Goal: Task Accomplishment & Management: Manage account settings

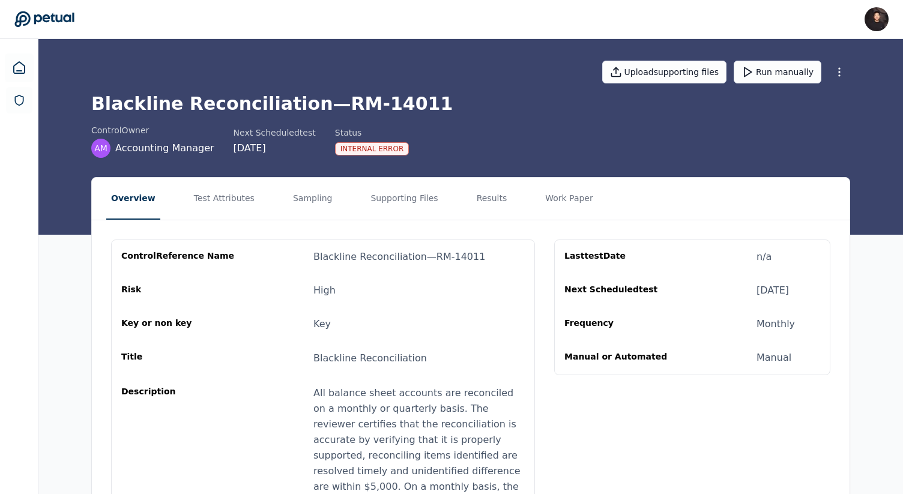
click at [456, 186] on nav "Overview Test Attributes Sampling Supporting Files Results Work Paper" at bounding box center [471, 199] width 758 height 42
click at [472, 194] on button "Results" at bounding box center [492, 199] width 40 height 42
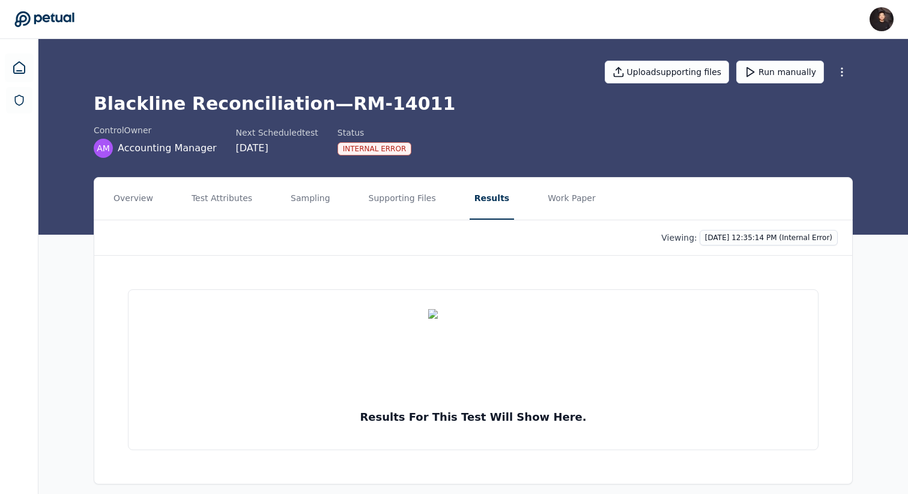
click at [352, 201] on nav "Overview Test Attributes Sampling Supporting Files Results Work Paper" at bounding box center [473, 199] width 758 height 42
click at [319, 201] on button "Sampling" at bounding box center [310, 199] width 49 height 42
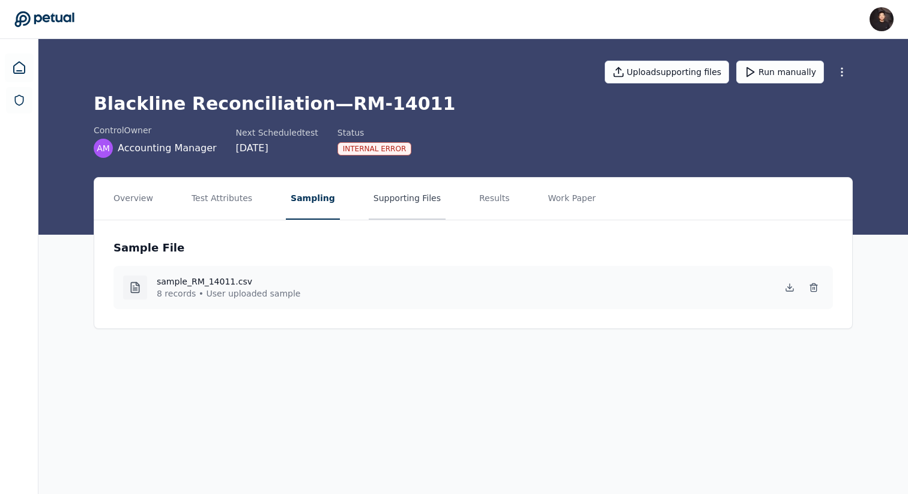
click at [373, 207] on button "Supporting Files" at bounding box center [407, 199] width 77 height 42
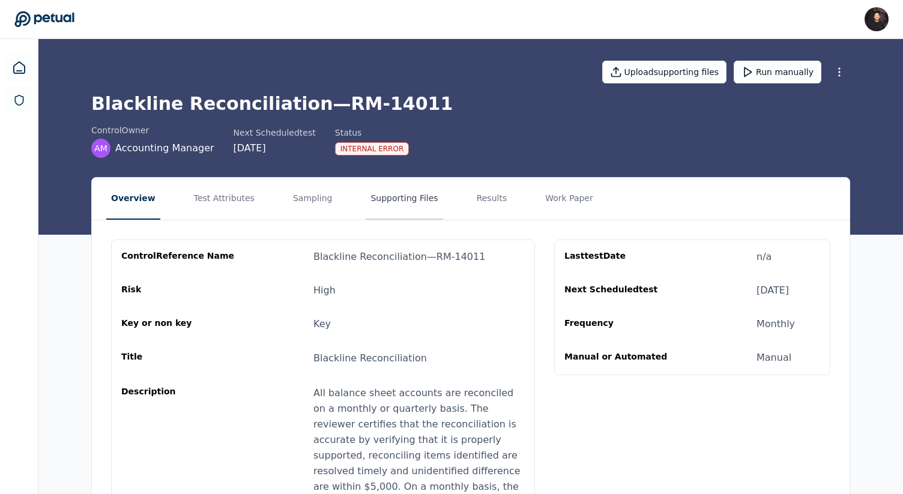
click at [414, 188] on button "Supporting Files" at bounding box center [404, 199] width 77 height 42
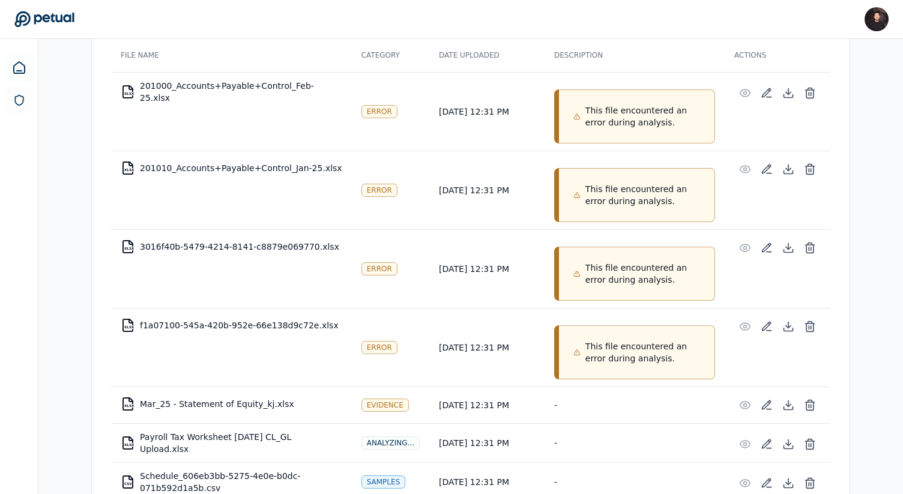
scroll to position [240, 0]
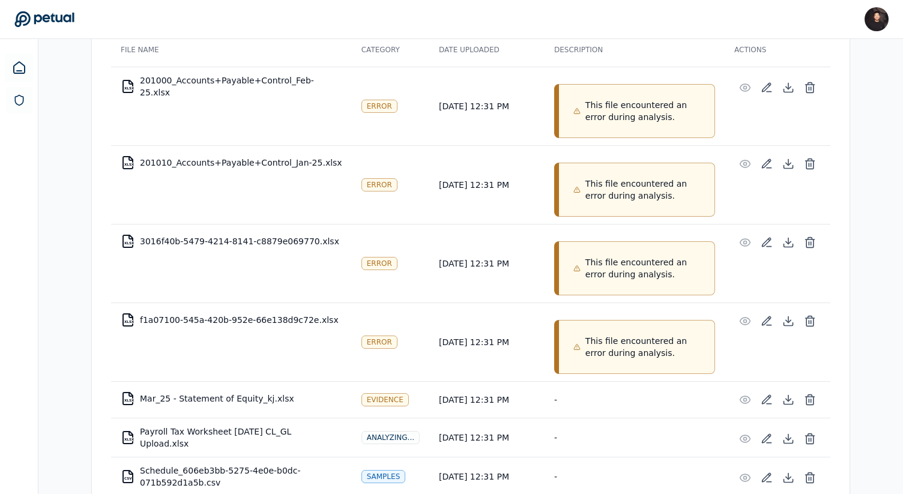
click at [232, 84] on td "XLSX 201000_Accounts+Payable+Control_Feb-25.xlsx" at bounding box center [231, 86] width 241 height 38
copy td "201000_Accounts+Payable+Control_Feb-25.xlsx"
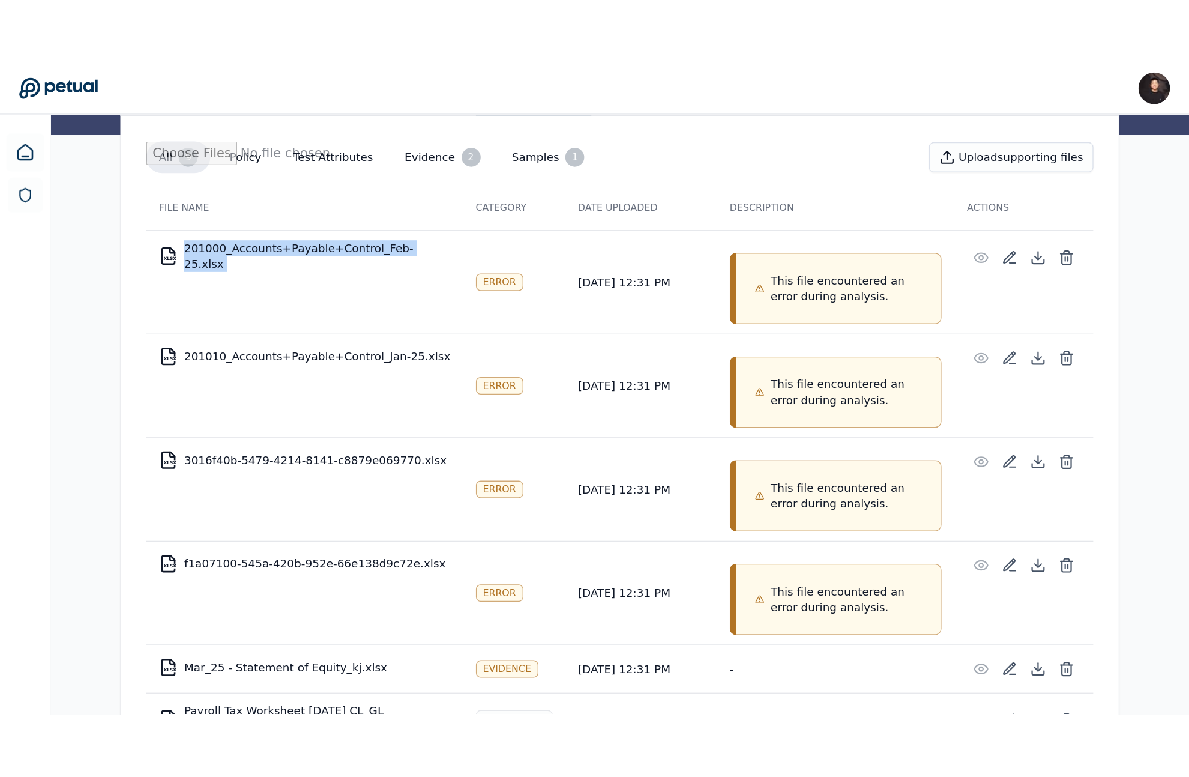
scroll to position [116, 0]
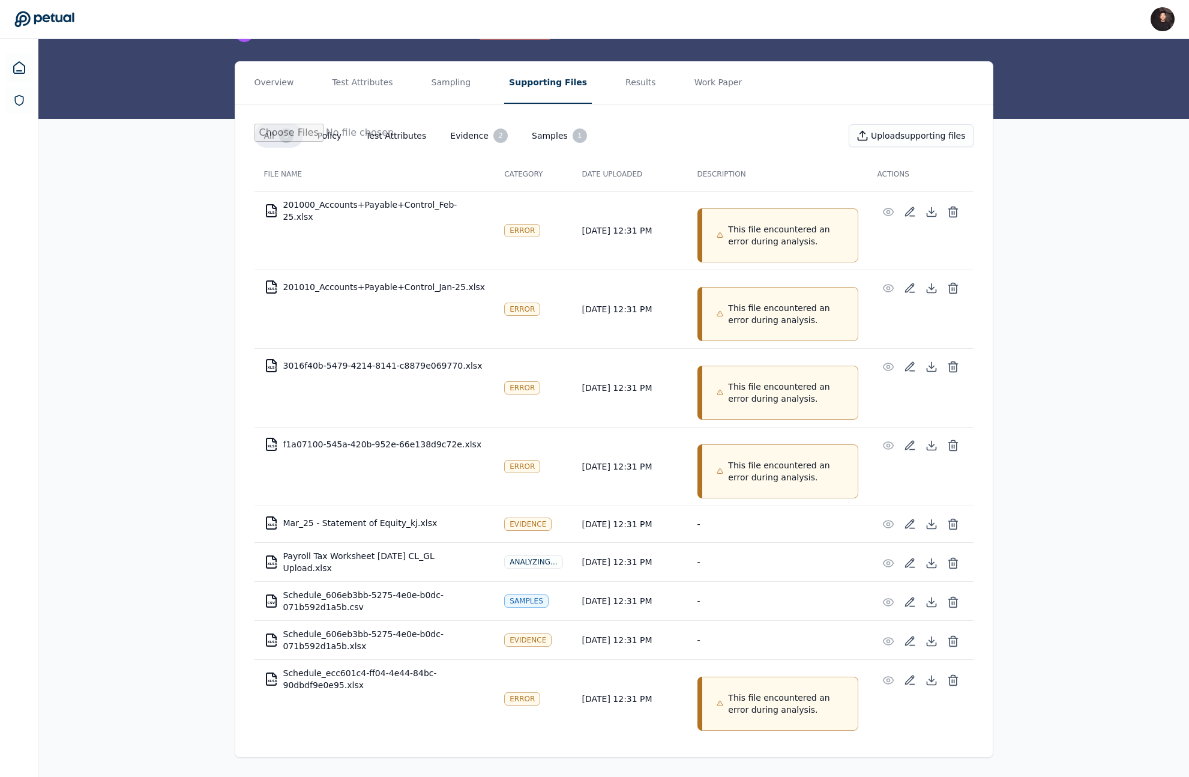
click at [902, 346] on div "Overview Test Attributes Sampling Supporting Files Results Work Paper All 9 Pol…" at bounding box center [613, 419] width 1151 height 716
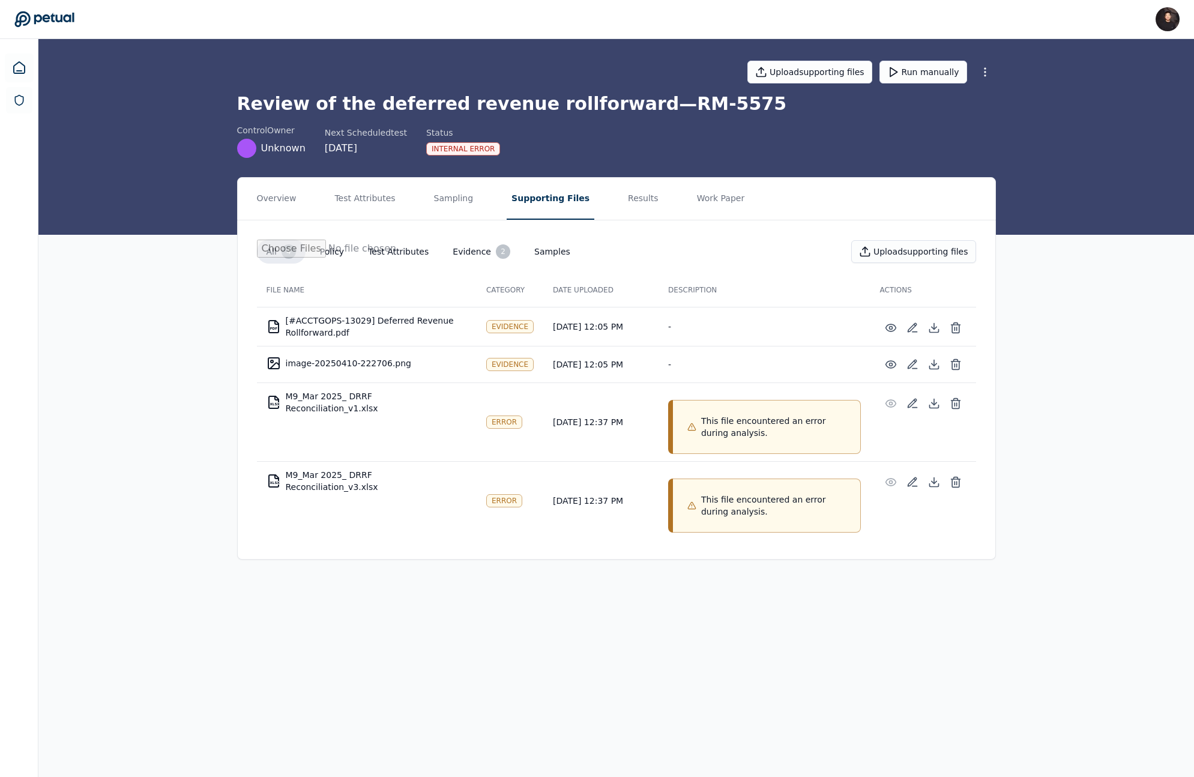
click at [540, 494] on div "Overview Test Attributes Sampling Supporting Files Results Work Paper All 4 Pol…" at bounding box center [616, 378] width 768 height 402
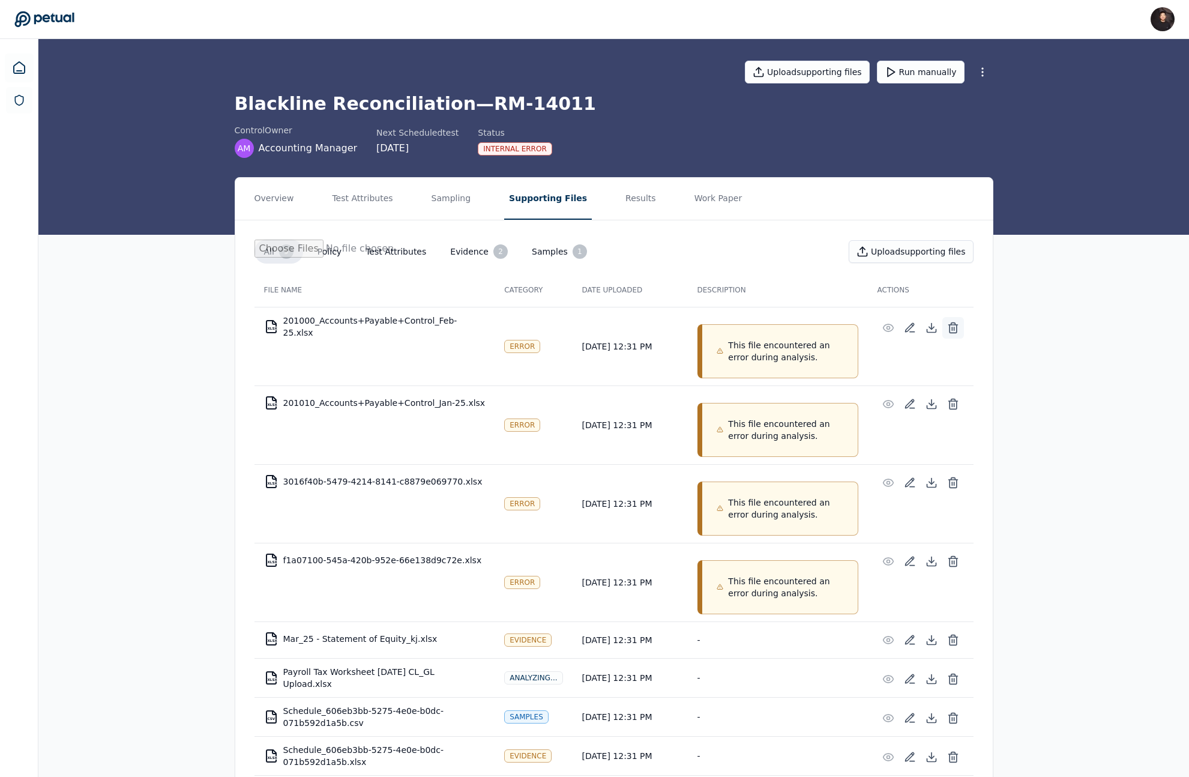
click at [952, 327] on line at bounding box center [952, 328] width 0 height 3
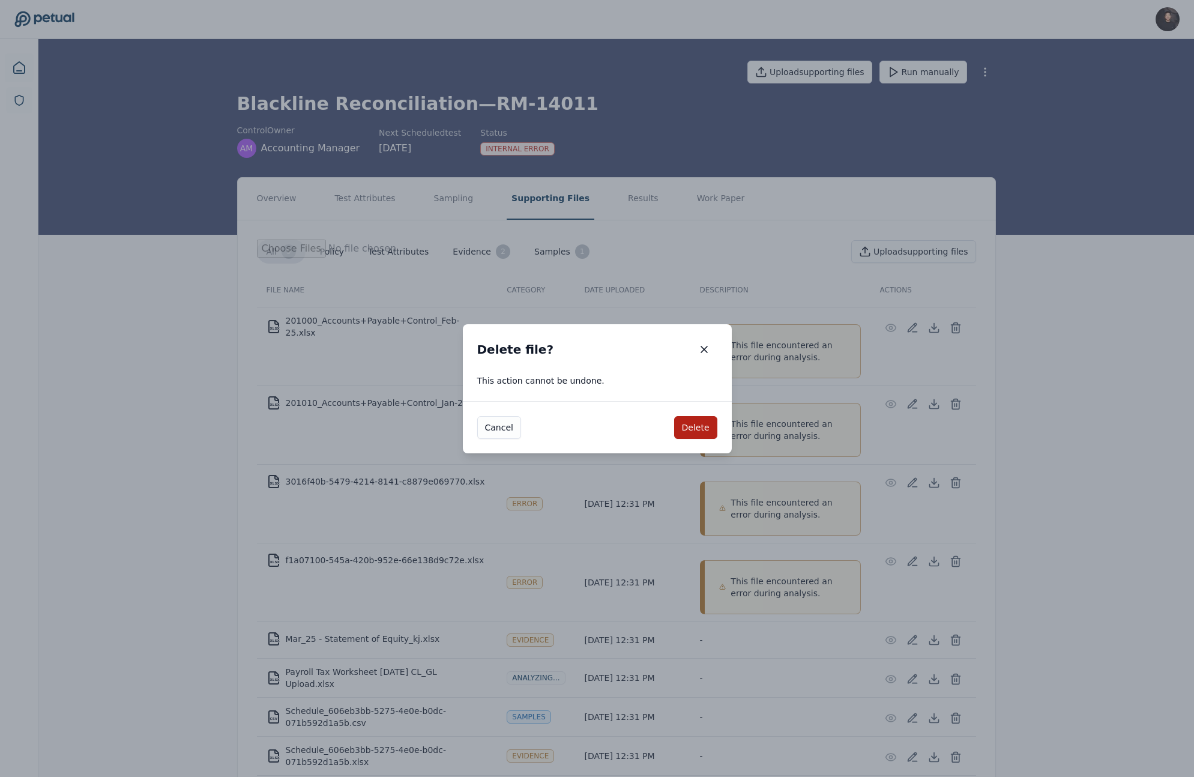
click at [699, 415] on div "Cancel Delete" at bounding box center [597, 427] width 269 height 52
click at [693, 429] on button "Delete" at bounding box center [695, 427] width 43 height 23
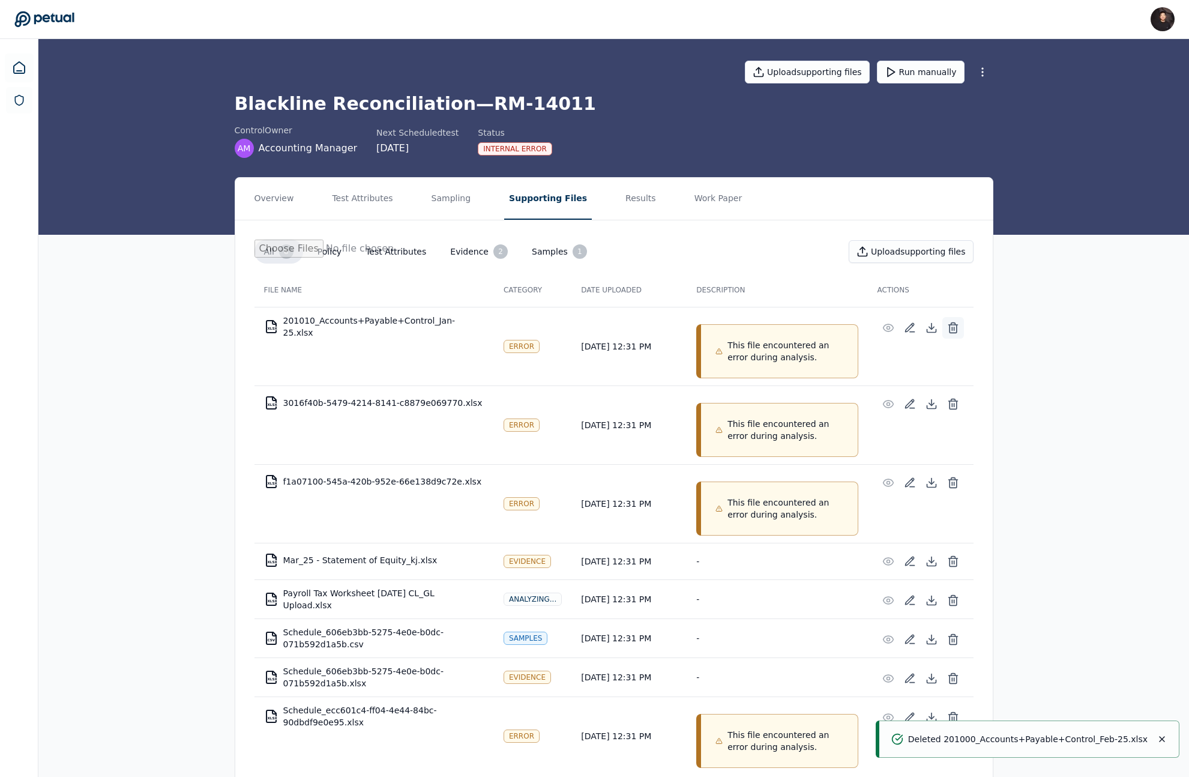
click at [953, 328] on icon at bounding box center [953, 328] width 12 height 12
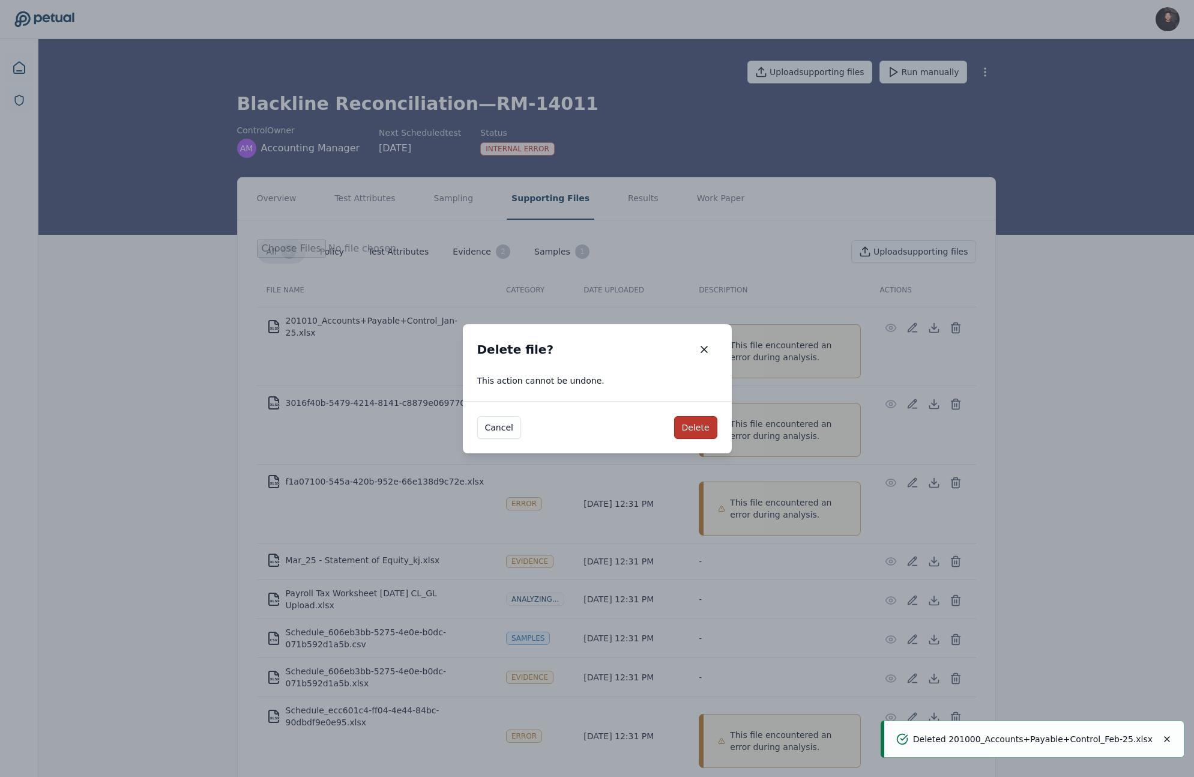
click at [708, 419] on button "Delete" at bounding box center [695, 427] width 43 height 23
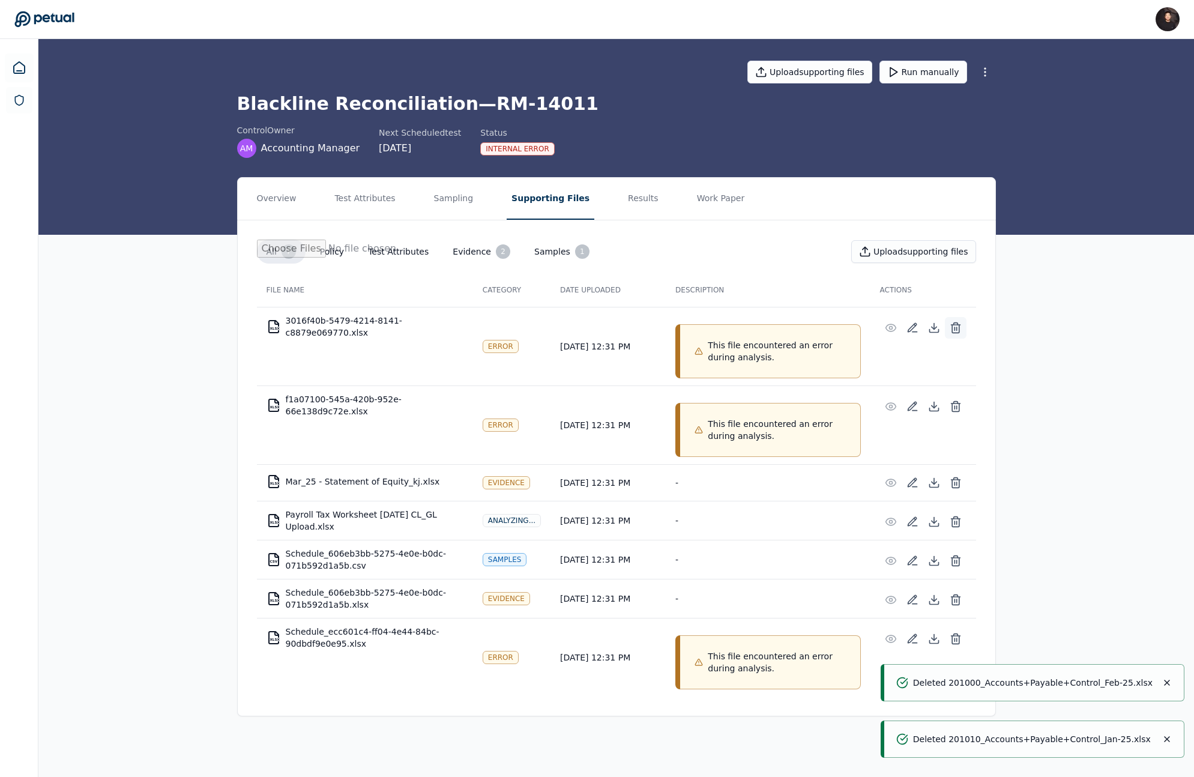
click at [951, 332] on icon at bounding box center [956, 328] width 12 height 12
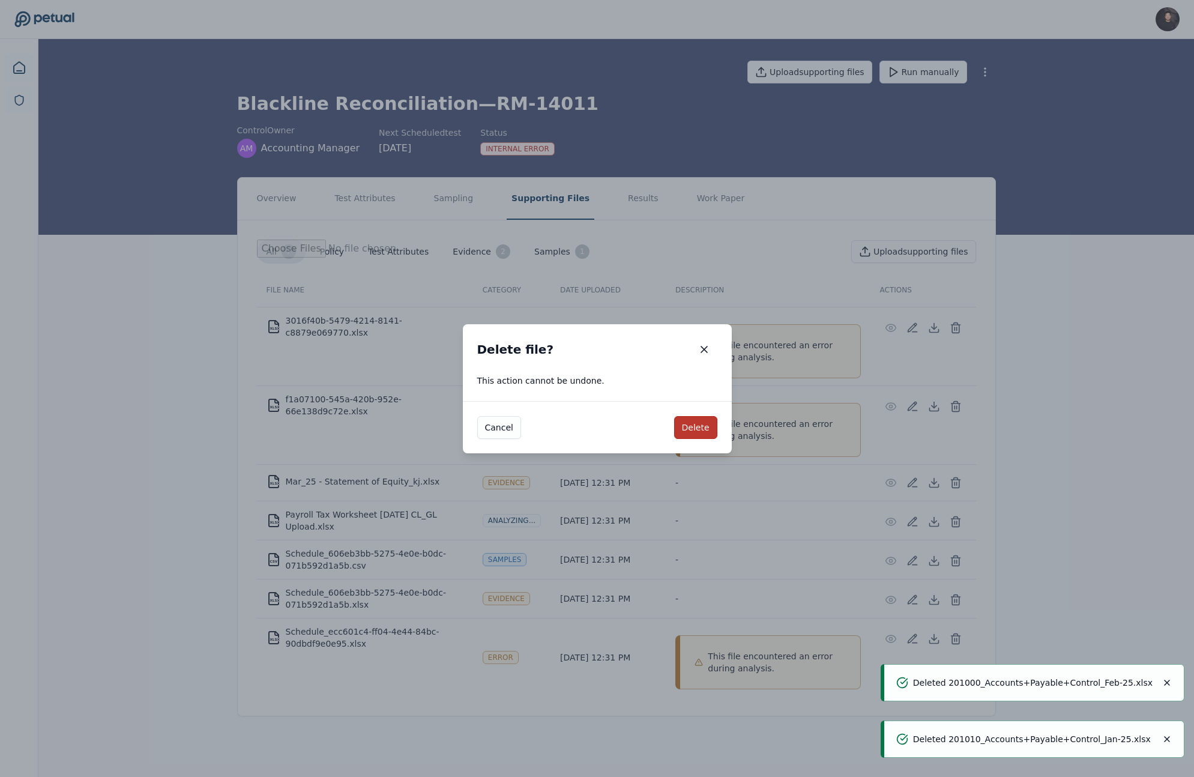
click at [704, 431] on button "Delete" at bounding box center [695, 427] width 43 height 23
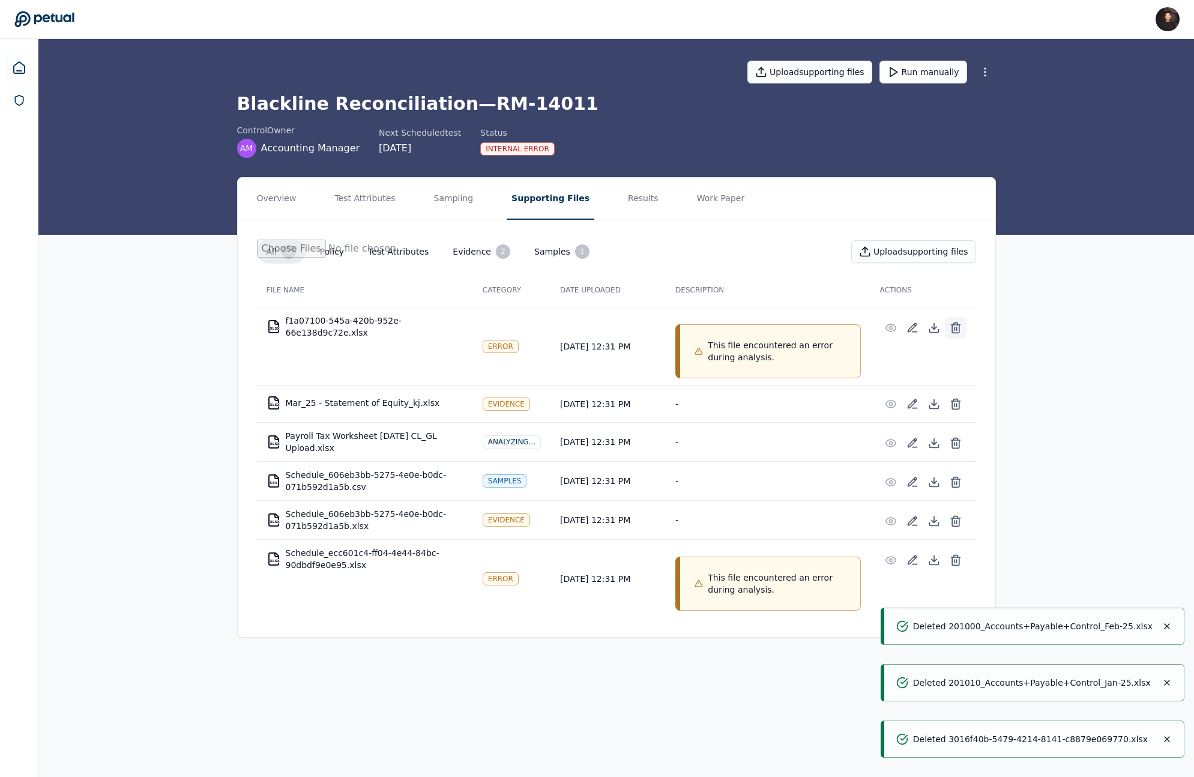
click at [957, 332] on icon at bounding box center [955, 329] width 7 height 8
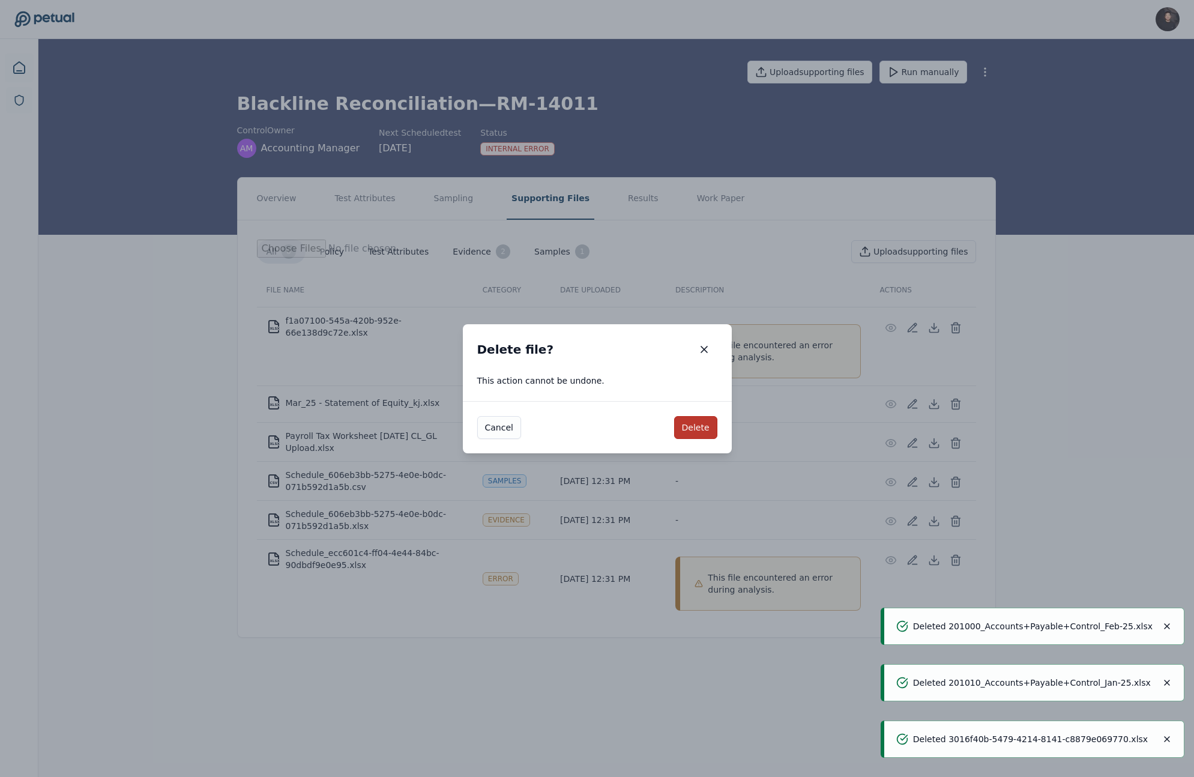
click at [699, 419] on button "Delete" at bounding box center [695, 427] width 43 height 23
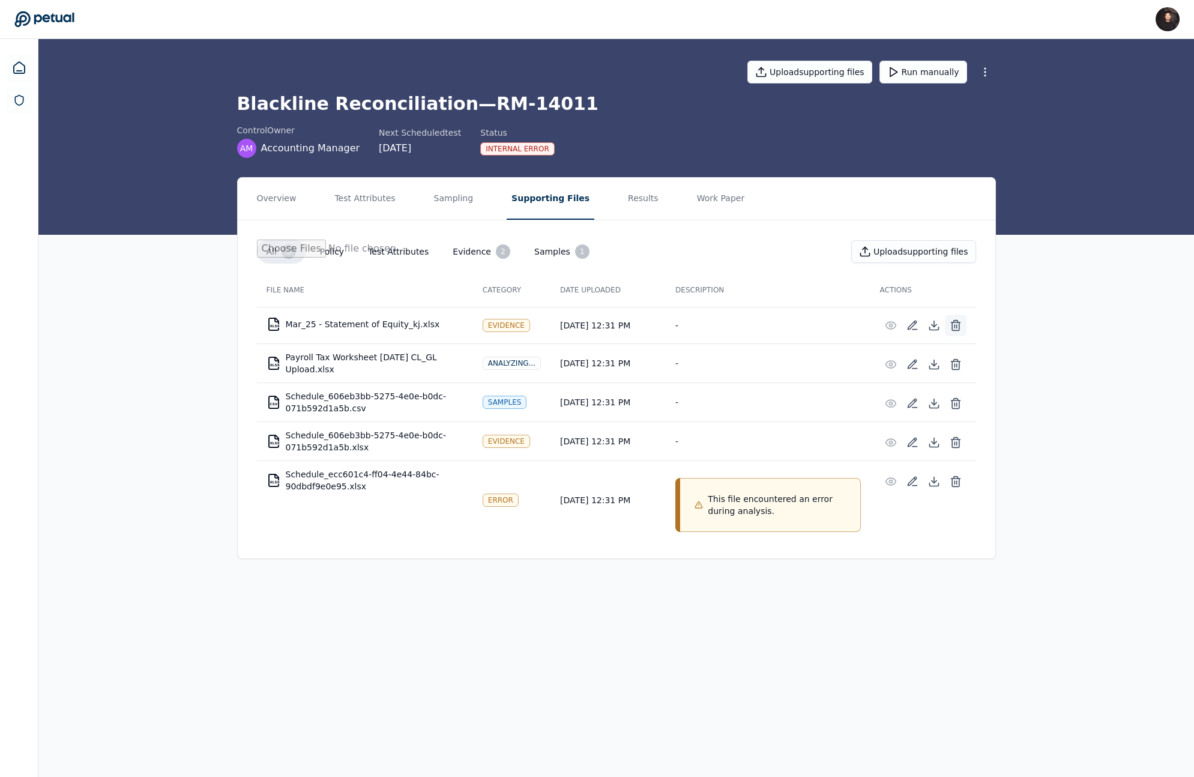
click at [959, 324] on icon at bounding box center [955, 326] width 7 height 8
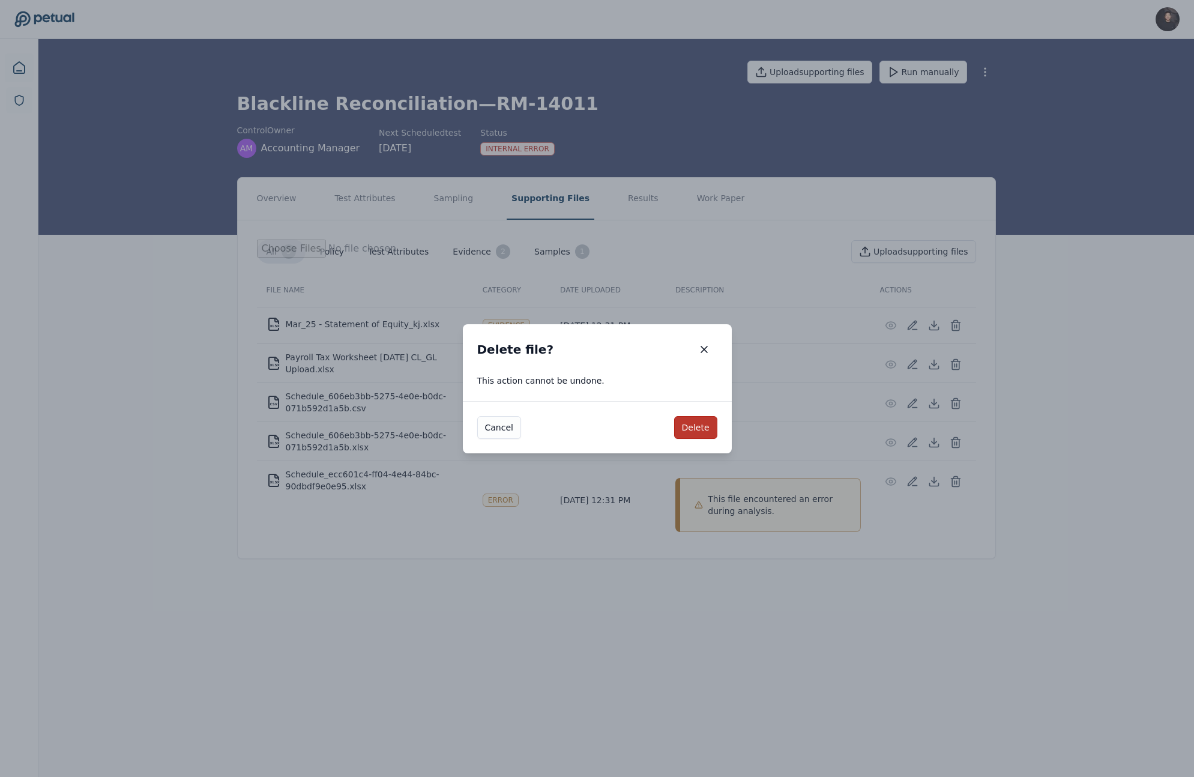
click at [701, 423] on button "Delete" at bounding box center [695, 427] width 43 height 23
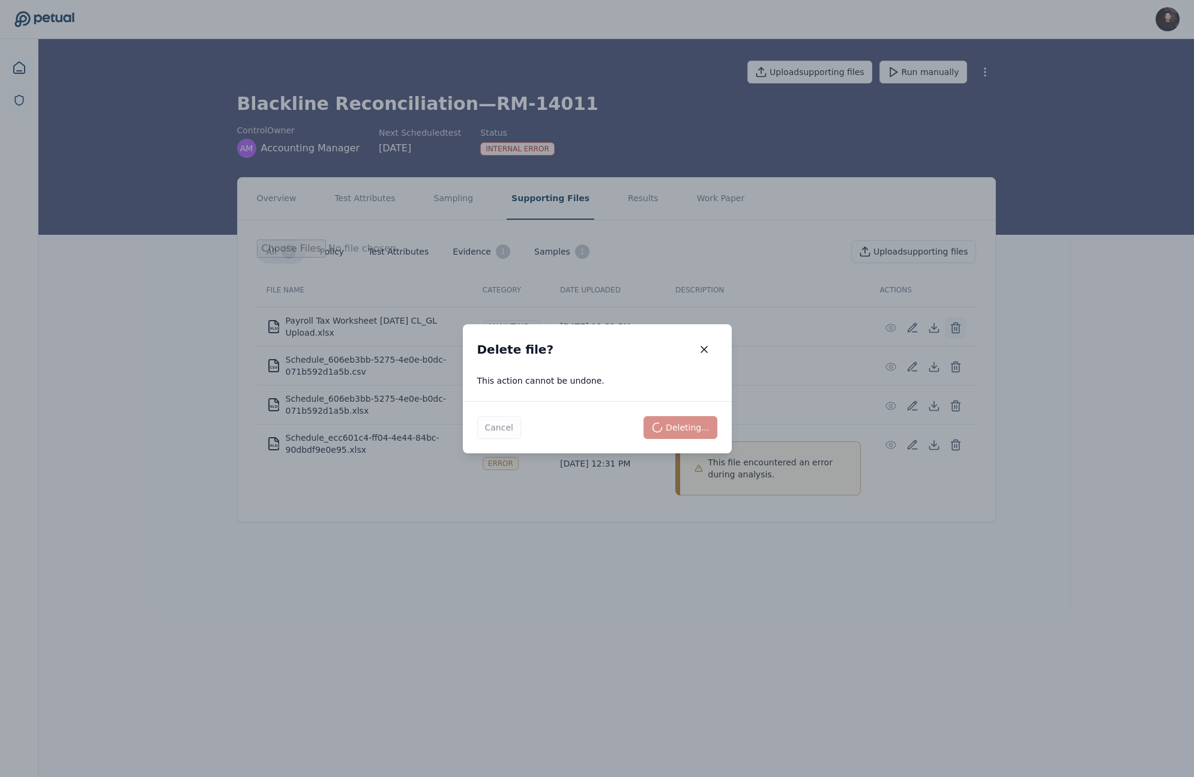
click at [956, 325] on icon at bounding box center [955, 325] width 9 height 0
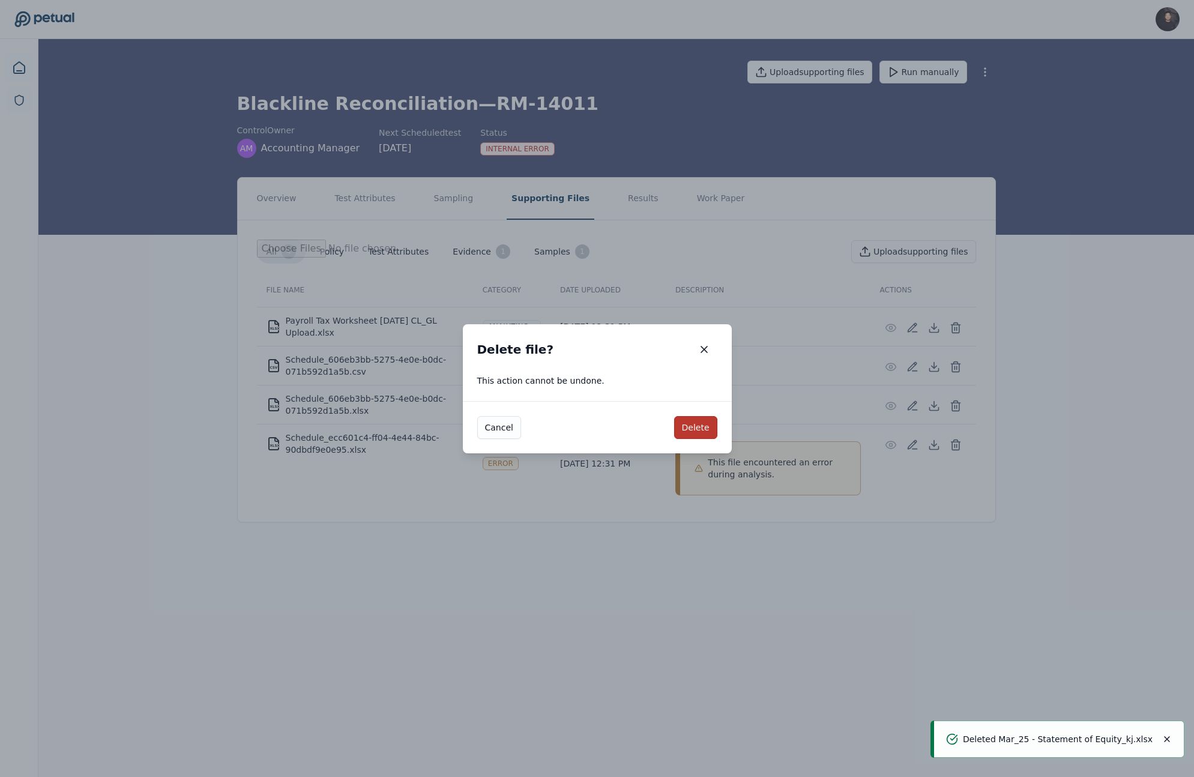
click at [689, 434] on button "Delete" at bounding box center [695, 427] width 43 height 23
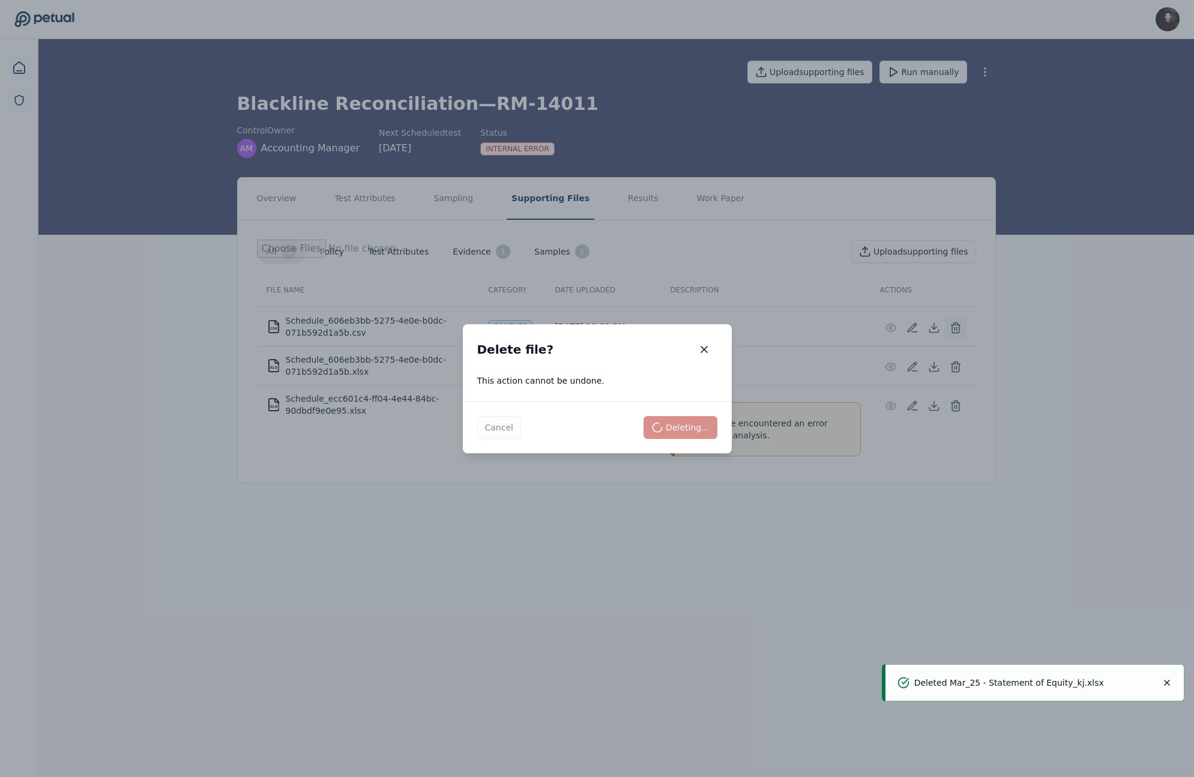
click at [955, 328] on line at bounding box center [955, 328] width 0 height 3
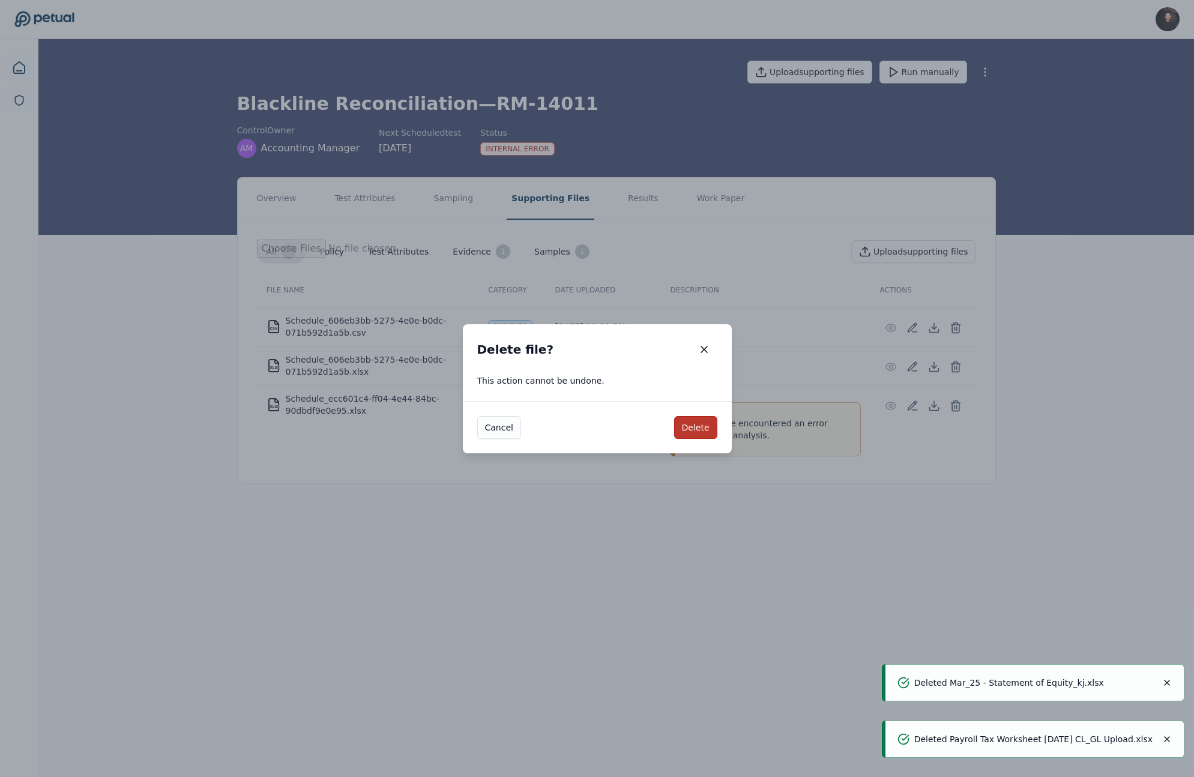
click at [695, 421] on button "Delete" at bounding box center [695, 427] width 43 height 23
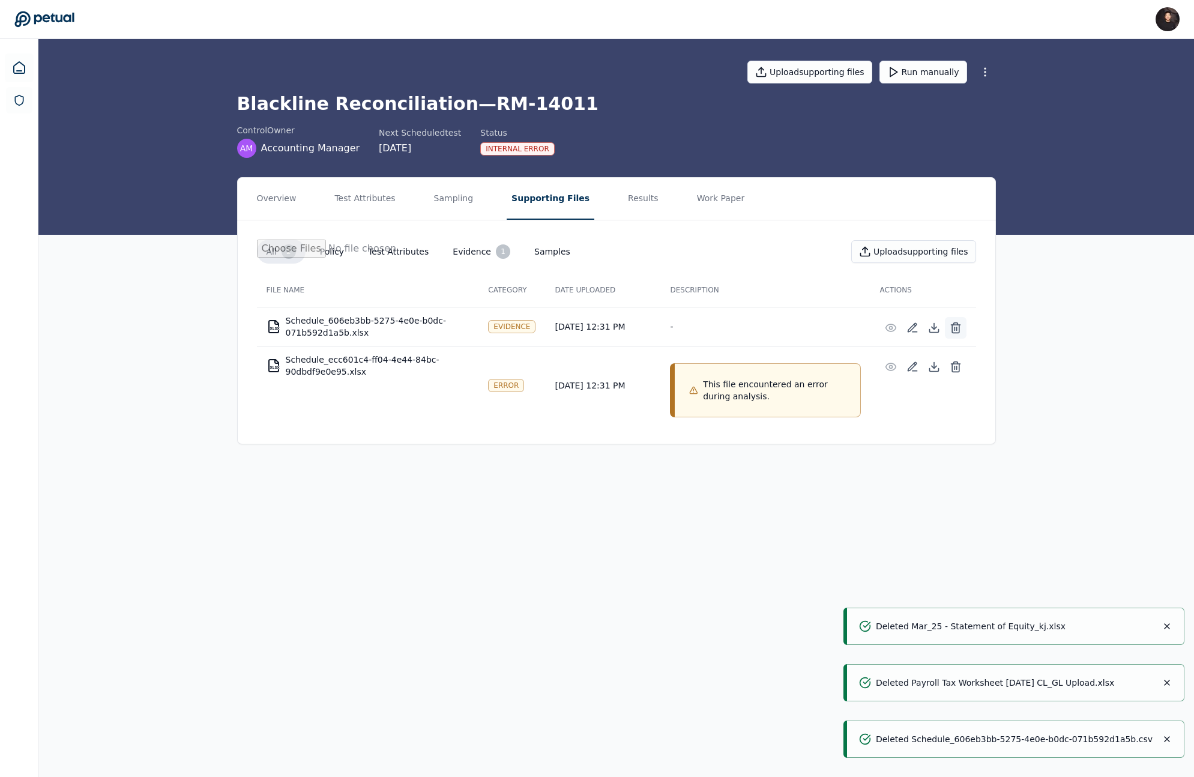
click at [945, 325] on button at bounding box center [956, 328] width 22 height 22
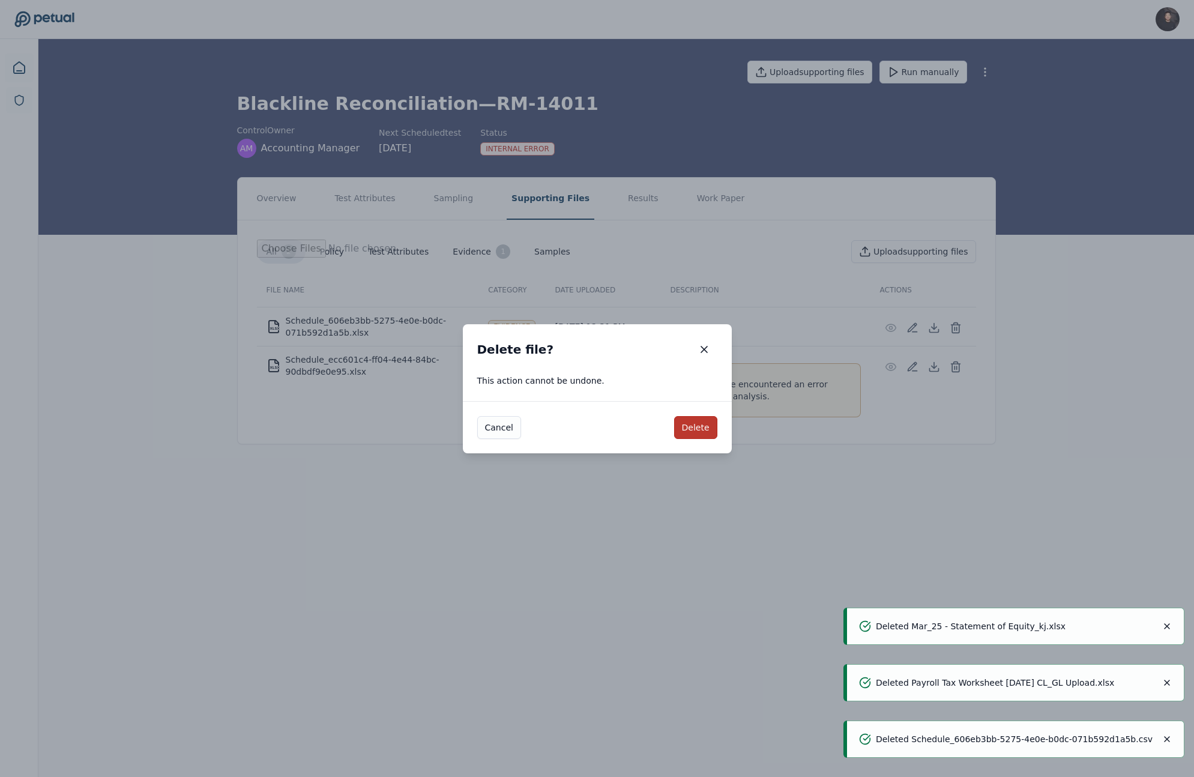
click at [695, 426] on button "Delete" at bounding box center [695, 427] width 43 height 23
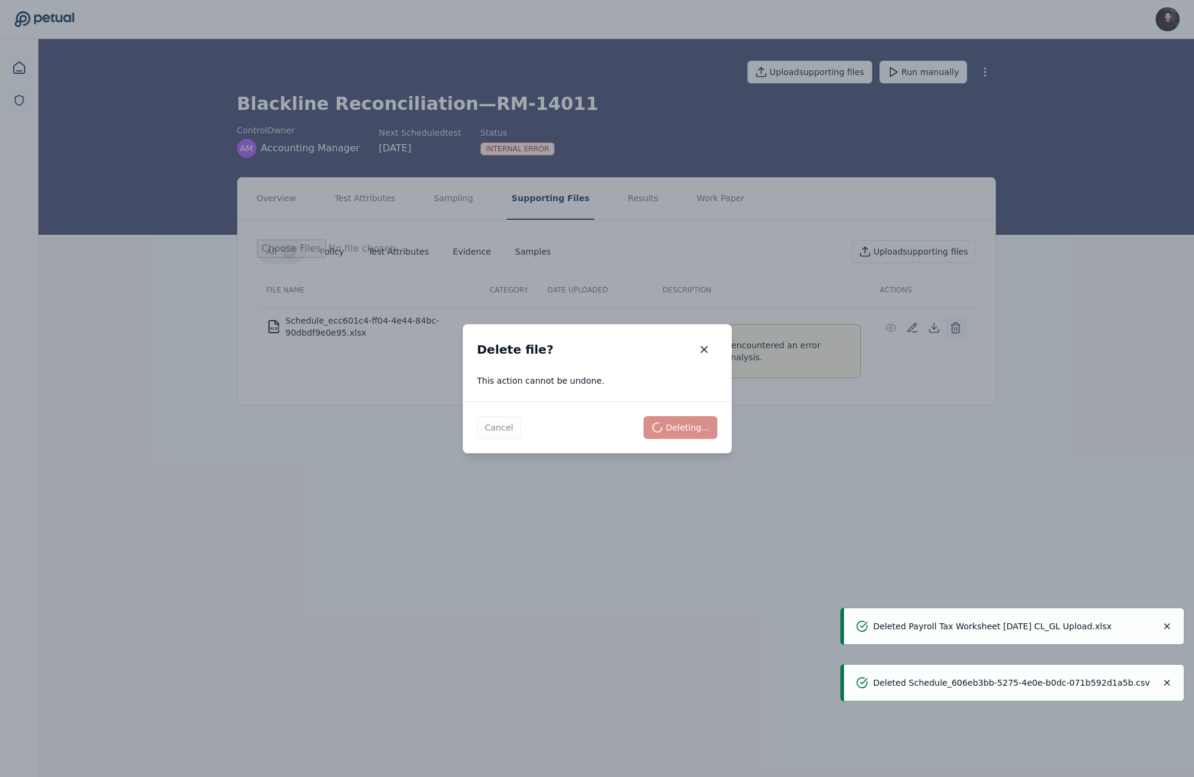
click at [952, 333] on icon at bounding box center [956, 328] width 12 height 12
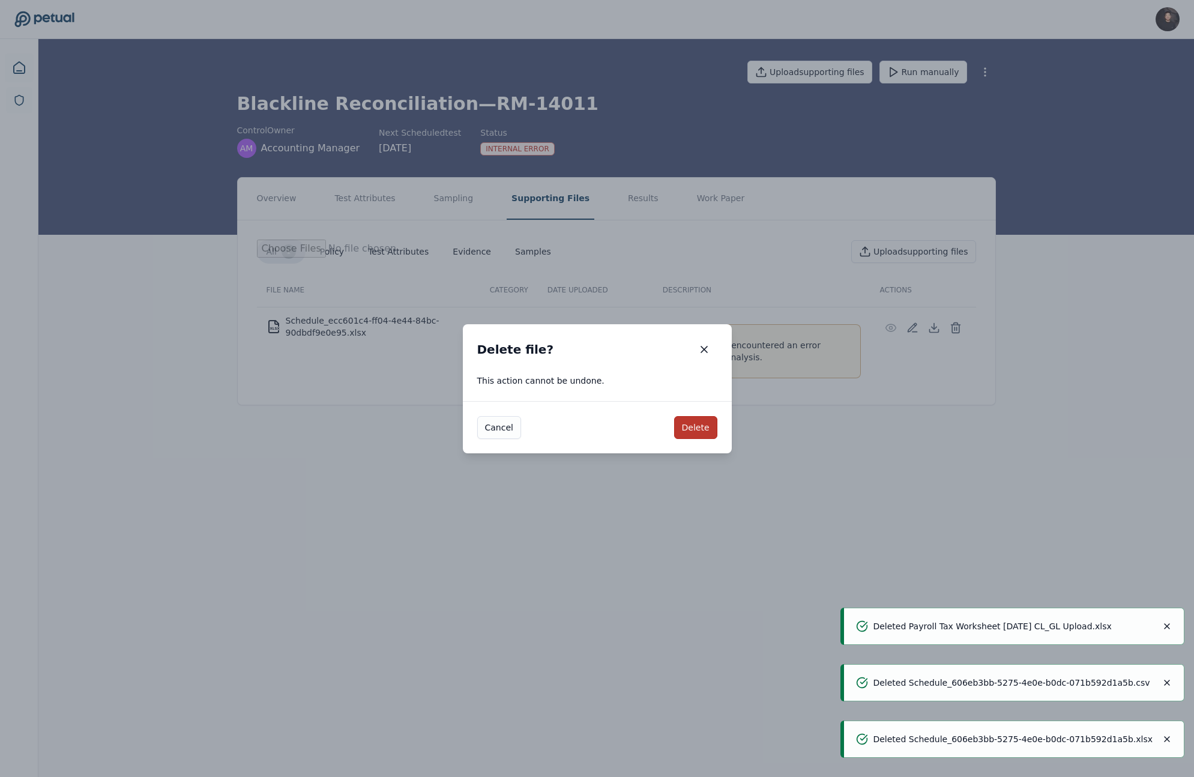
click at [686, 416] on button "Delete" at bounding box center [695, 427] width 43 height 23
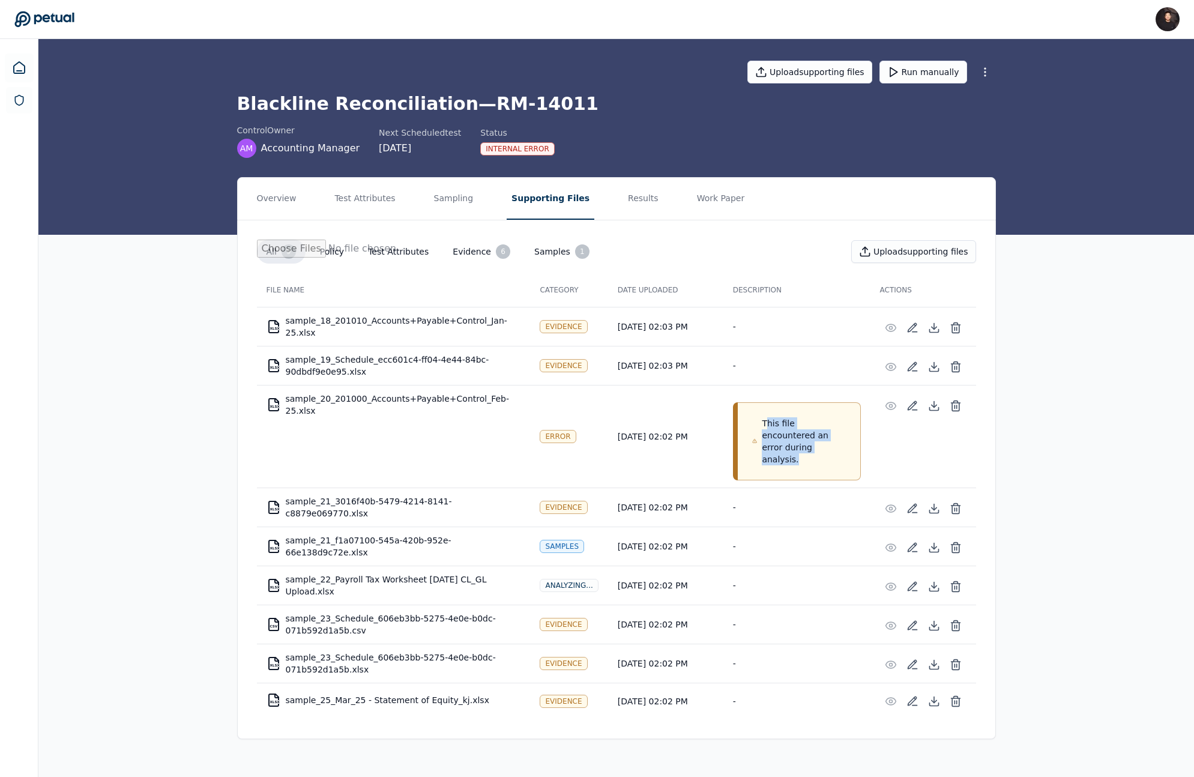
drag, startPoint x: 782, startPoint y: 438, endPoint x: 789, endPoint y: 449, distance: 13.5
click at [789, 449] on p "This file encountered an error during analysis." at bounding box center [803, 441] width 83 height 48
drag, startPoint x: 773, startPoint y: 440, endPoint x: 753, endPoint y: 426, distance: 24.5
click at [753, 426] on div "This file encountered an error during analysis." at bounding box center [799, 441] width 94 height 48
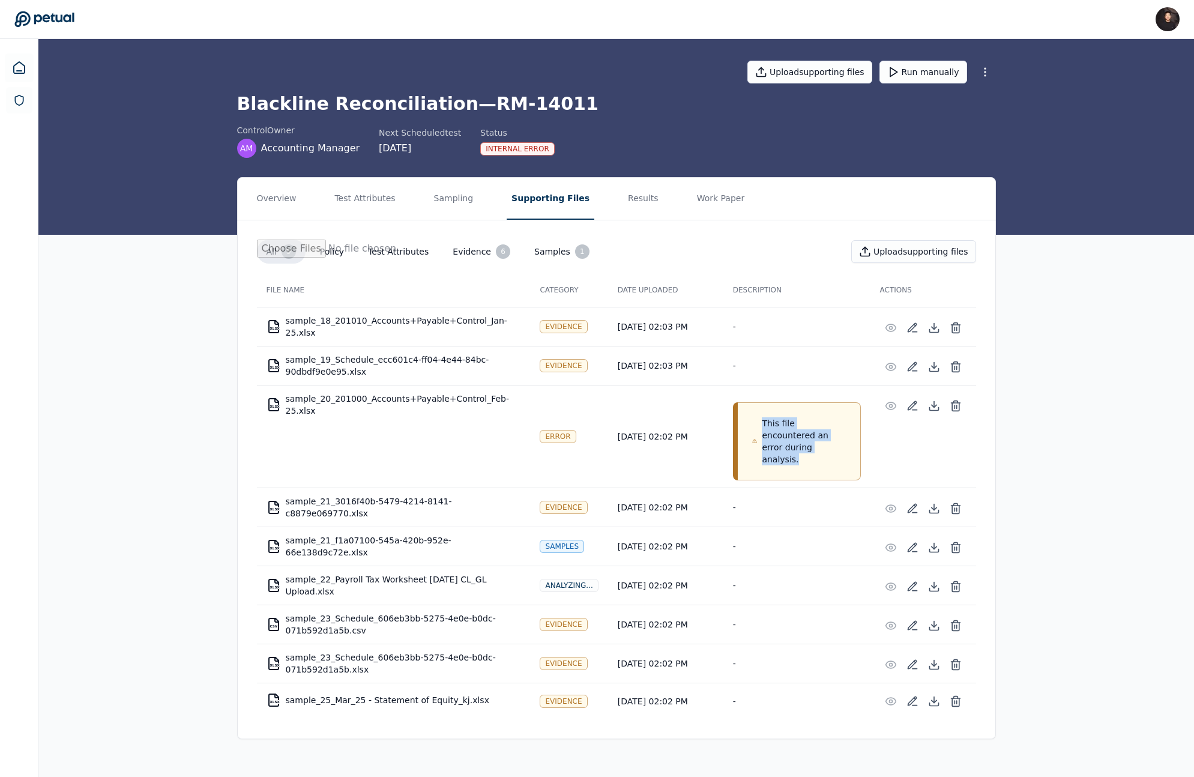
click at [835, 385] on td "This file encountered an error during analysis." at bounding box center [796, 436] width 147 height 103
click at [953, 400] on icon at bounding box center [955, 401] width 4 height 2
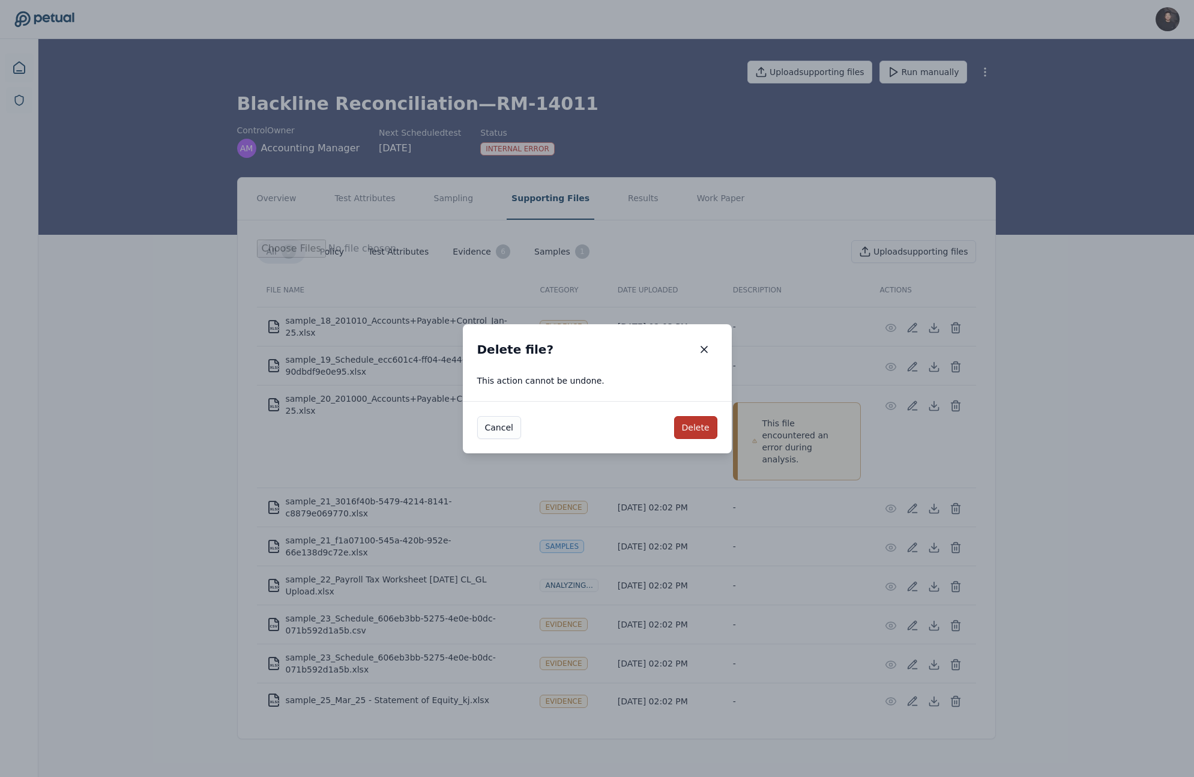
click at [707, 433] on button "Delete" at bounding box center [695, 427] width 43 height 23
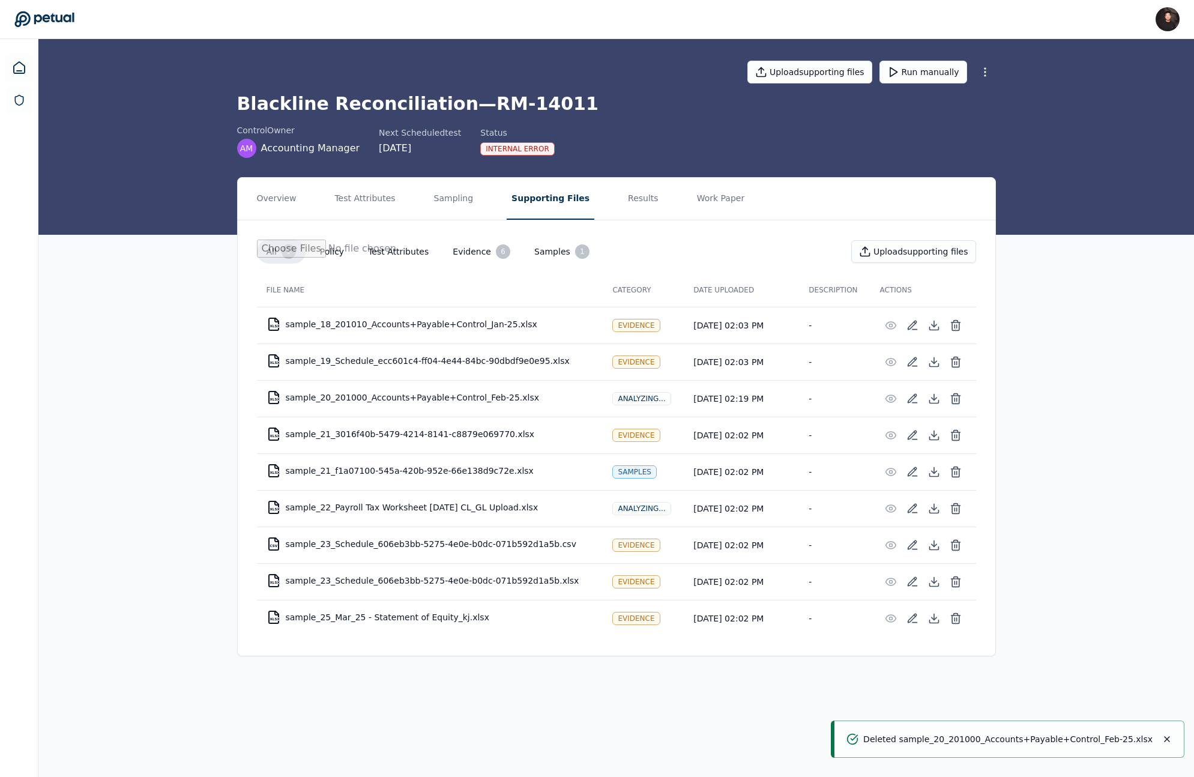
click at [155, 378] on div "Overview Test Attributes Sampling Supporting Files Results Work Paper All 9 Pol…" at bounding box center [616, 426] width 1156 height 498
click at [952, 509] on icon at bounding box center [955, 510] width 7 height 8
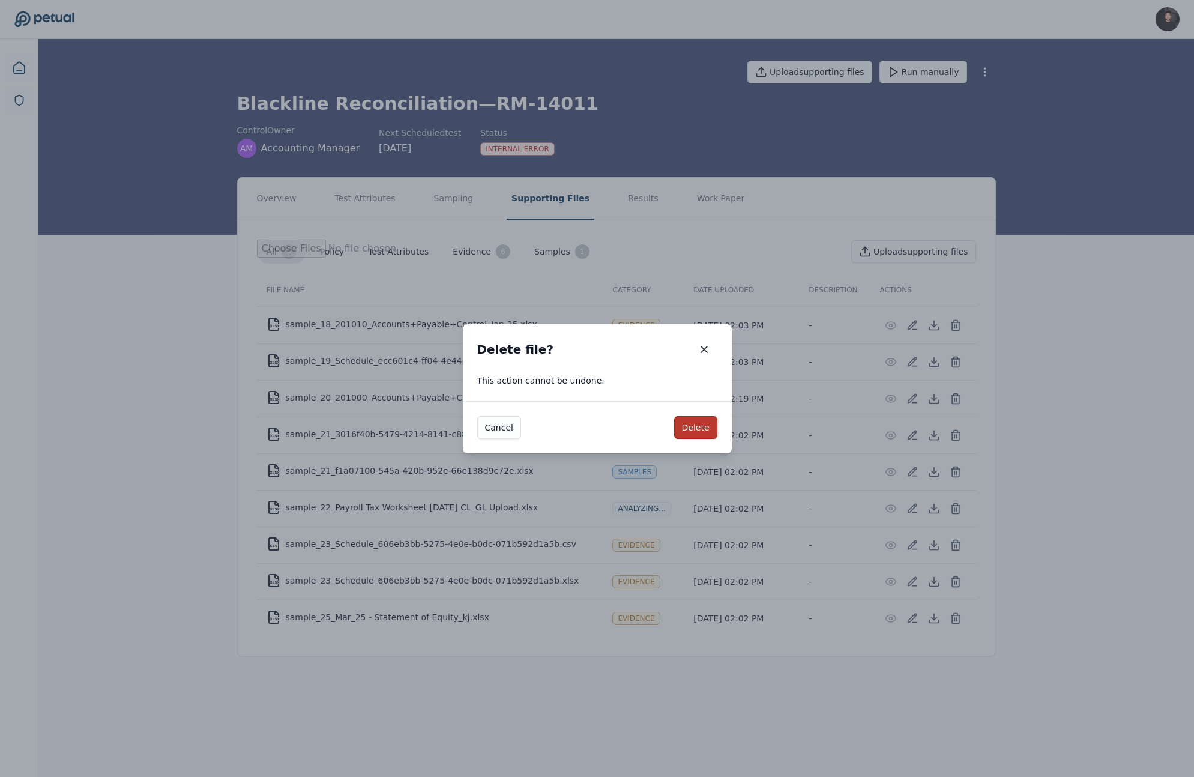
click at [700, 430] on button "Delete" at bounding box center [695, 427] width 43 height 23
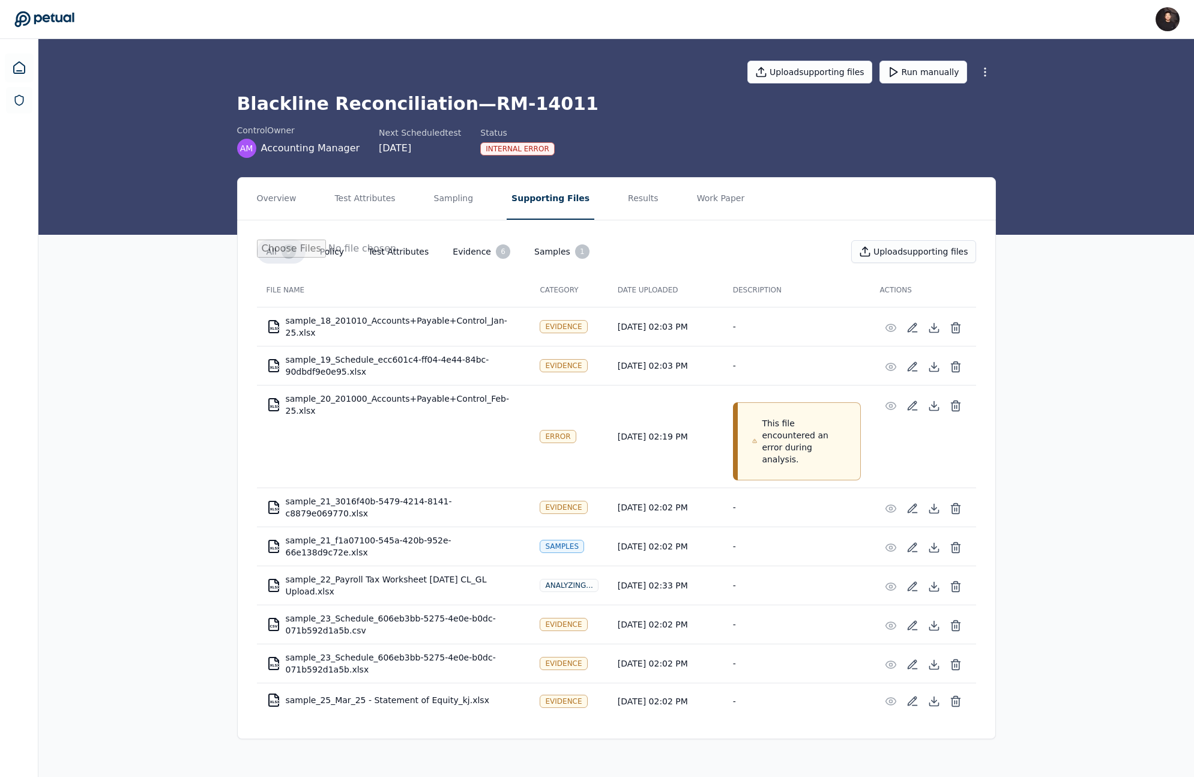
click at [187, 397] on div "Overview Test Attributes Sampling Supporting Files Results Work Paper All 9 Pol…" at bounding box center [616, 467] width 1156 height 581
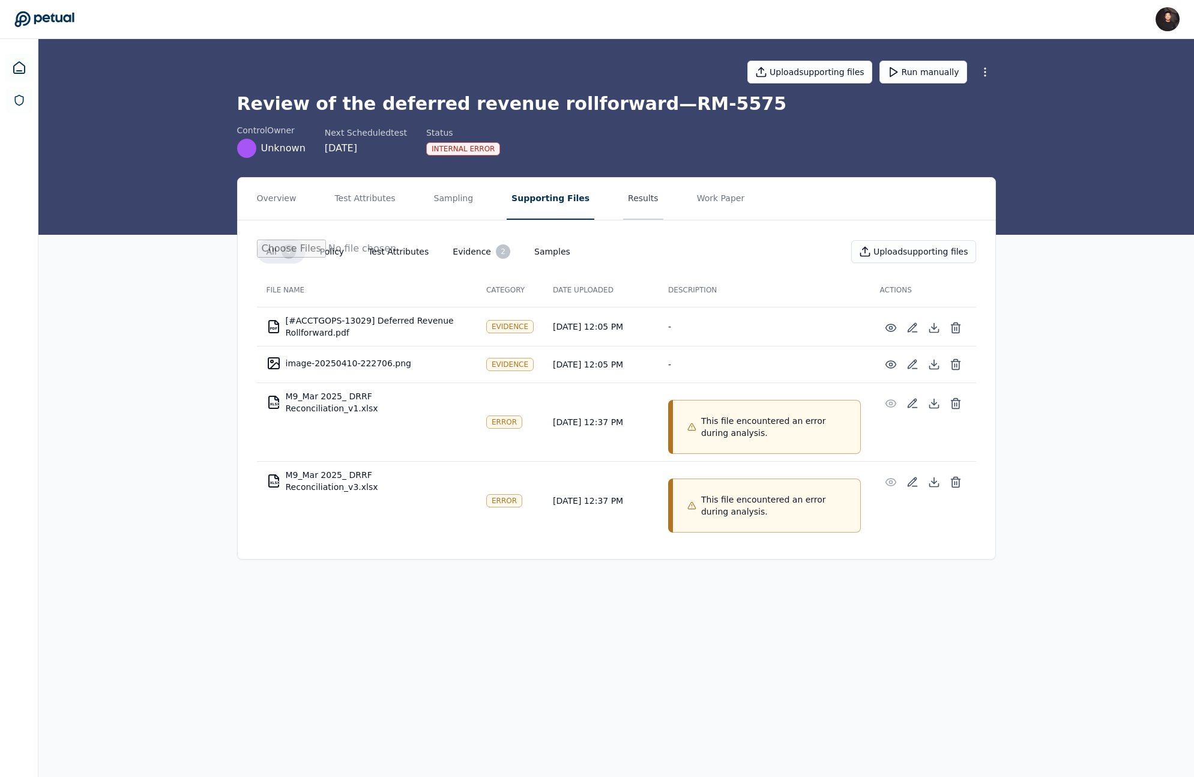
click at [623, 199] on button "Results" at bounding box center [643, 199] width 40 height 42
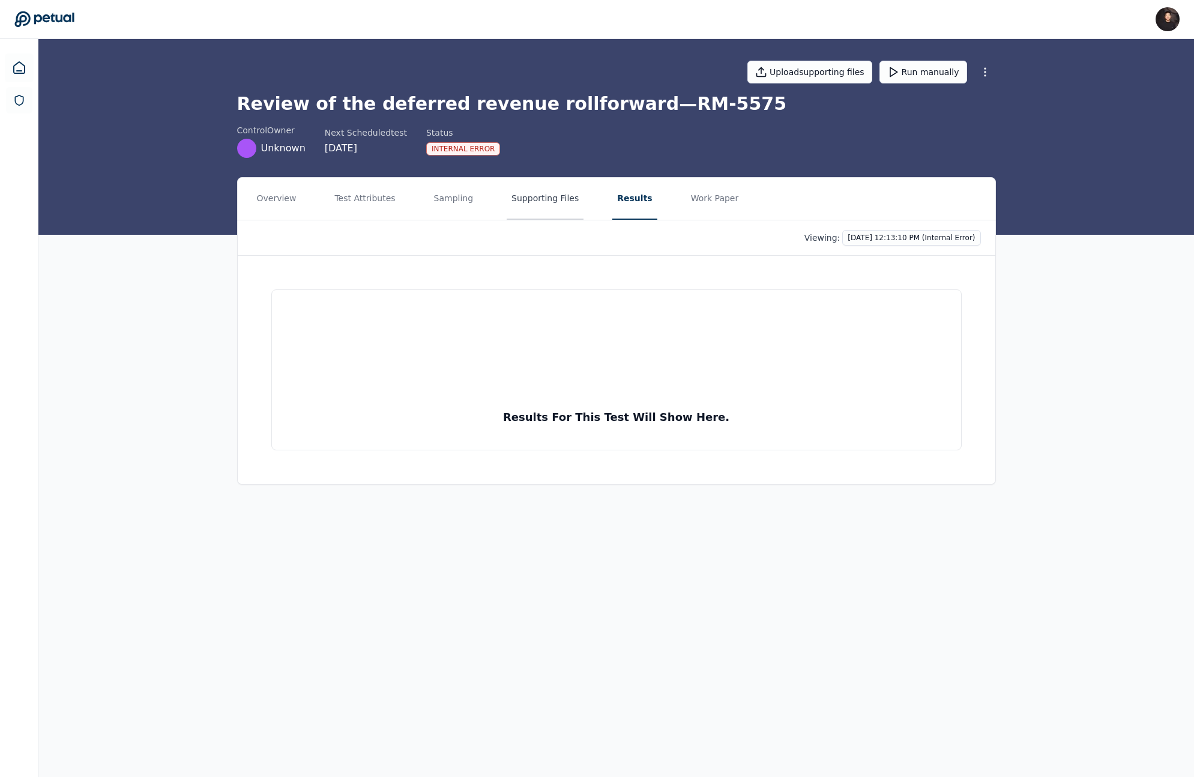
click at [551, 199] on button "Supporting Files" at bounding box center [545, 199] width 77 height 42
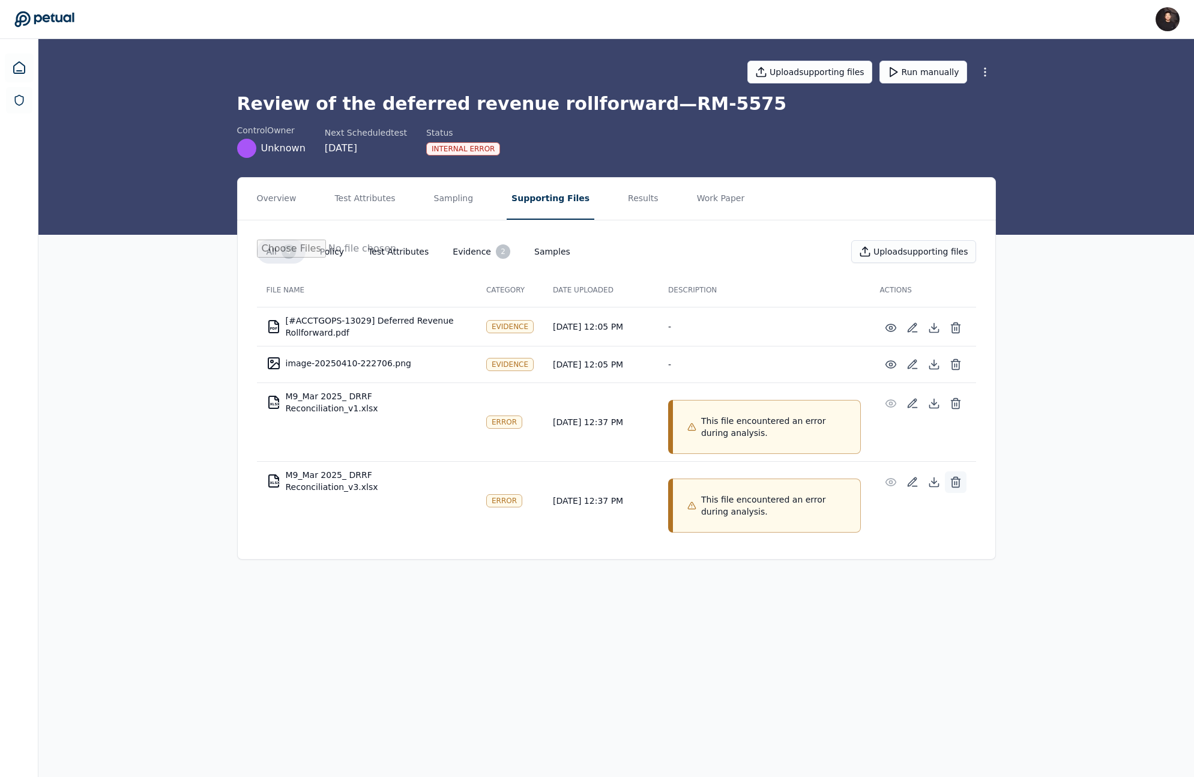
click at [953, 477] on icon at bounding box center [956, 482] width 12 height 12
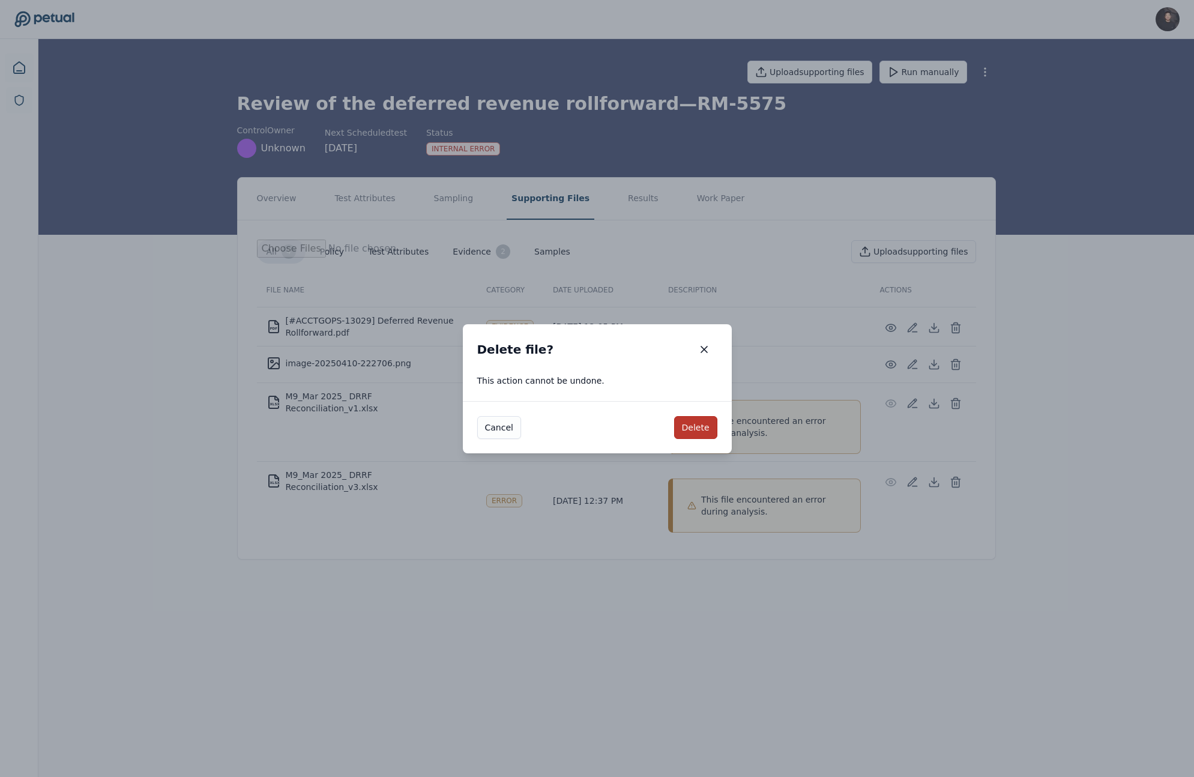
click at [714, 421] on button "Delete" at bounding box center [695, 427] width 43 height 23
click at [952, 400] on icon at bounding box center [955, 404] width 7 height 8
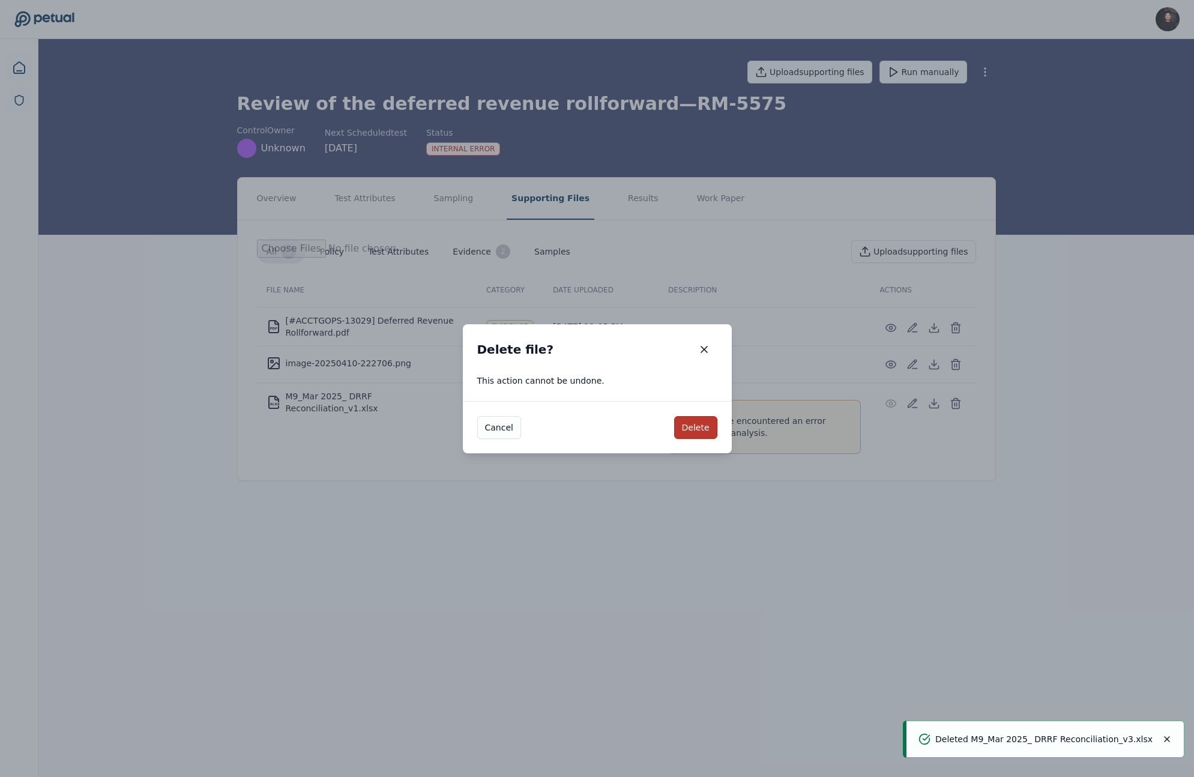
click at [698, 423] on button "Delete" at bounding box center [695, 427] width 43 height 23
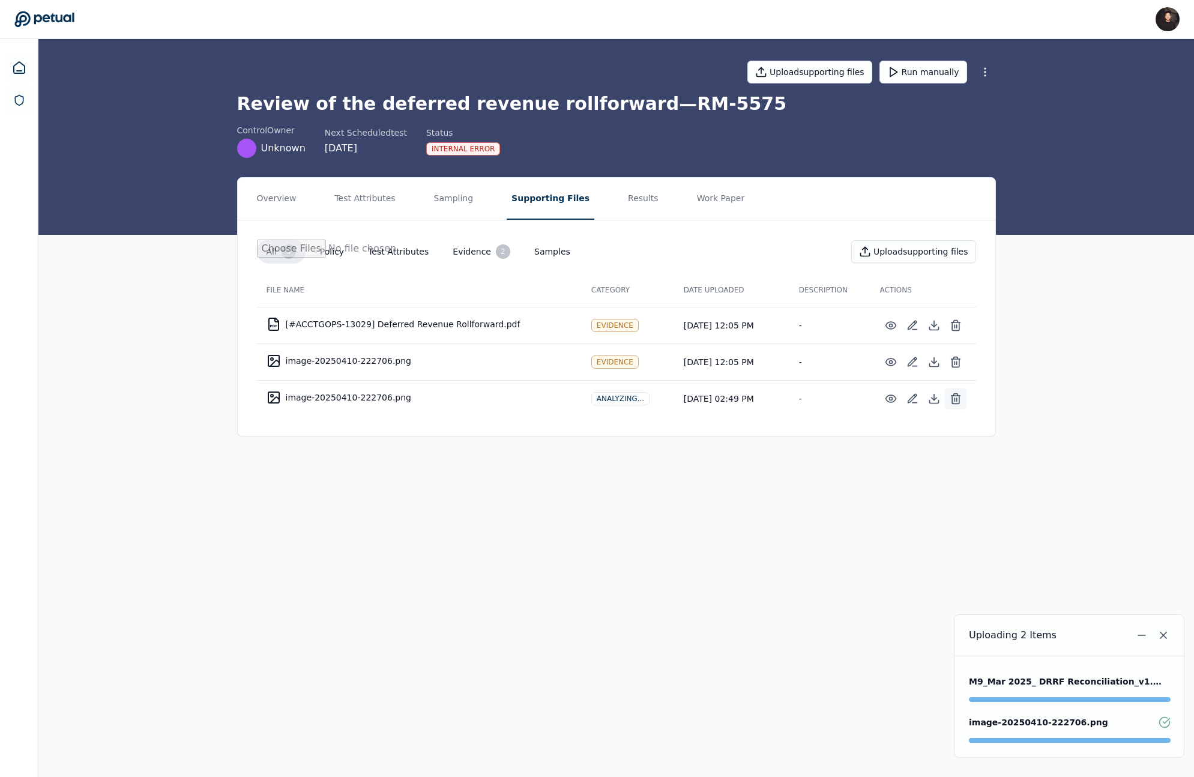
click at [964, 396] on button at bounding box center [956, 399] width 22 height 22
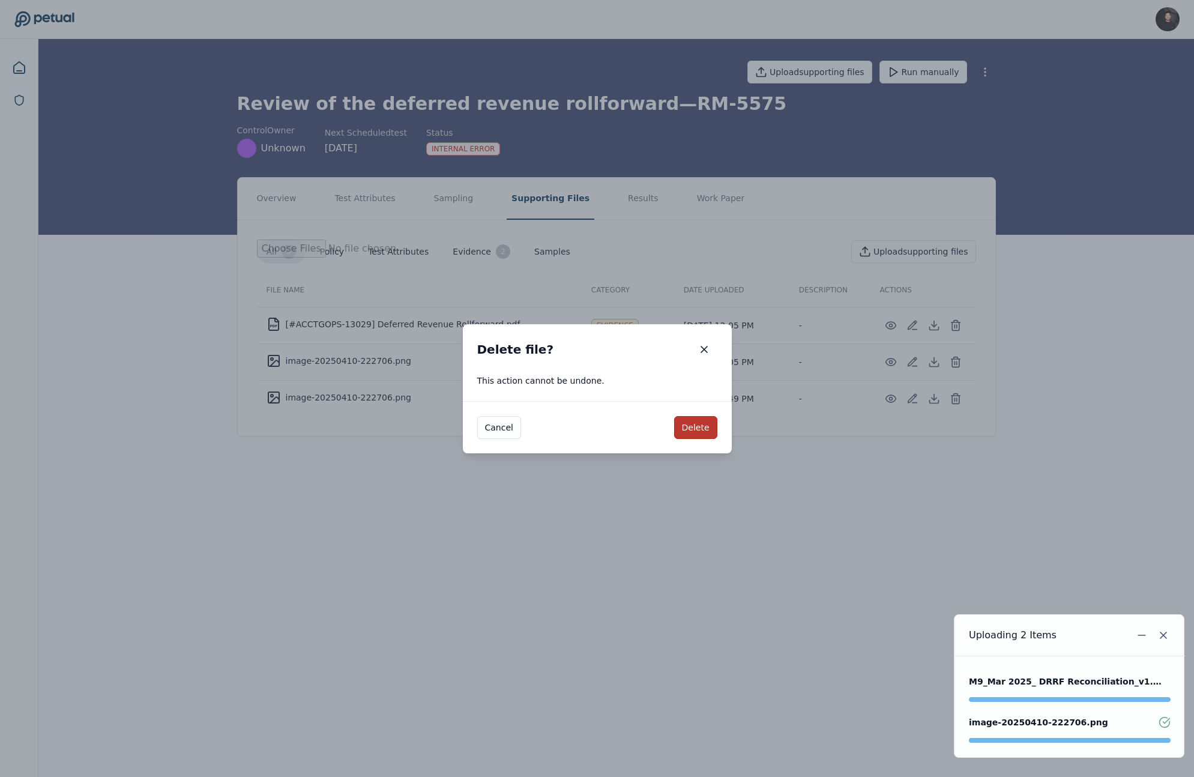
click at [703, 436] on button "Delete" at bounding box center [695, 427] width 43 height 23
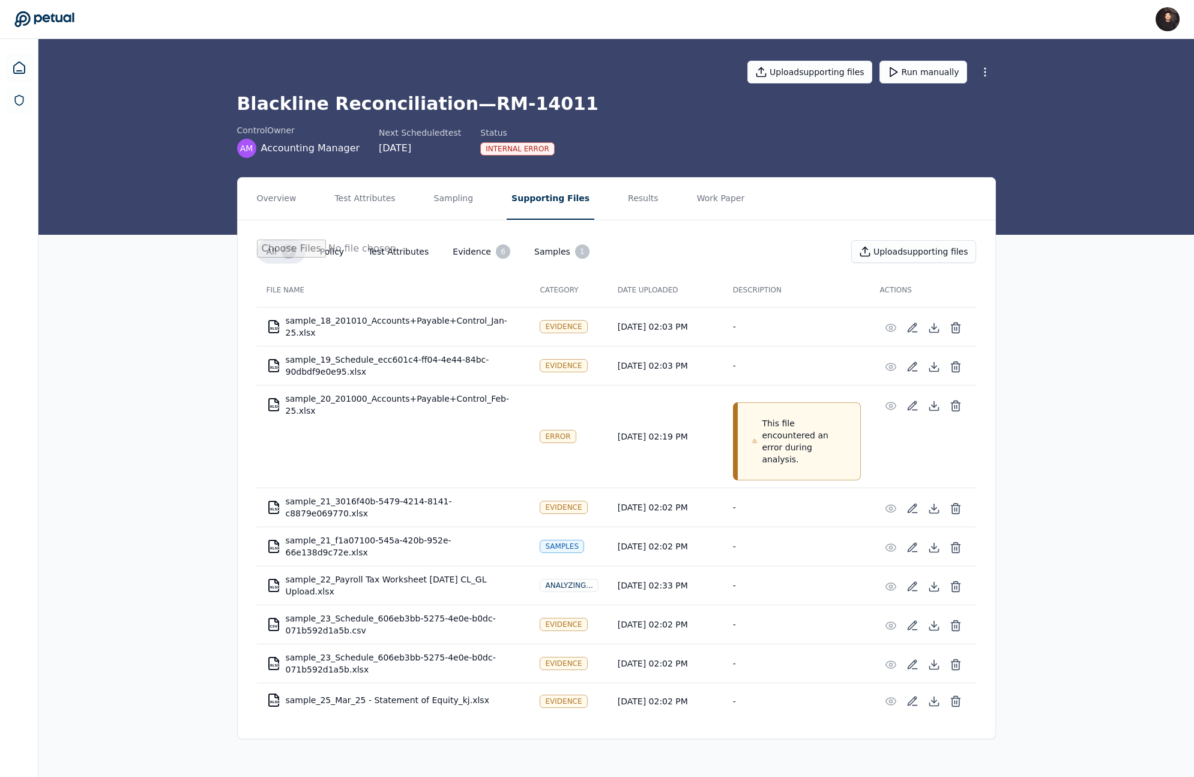
click at [887, 141] on div "control Owner AM Accounting Manager Next Scheduled test [DATE] Status Internal …" at bounding box center [616, 141] width 759 height 34
click at [913, 72] on button "Run manually" at bounding box center [924, 72] width 88 height 23
click at [953, 404] on icon at bounding box center [956, 406] width 12 height 12
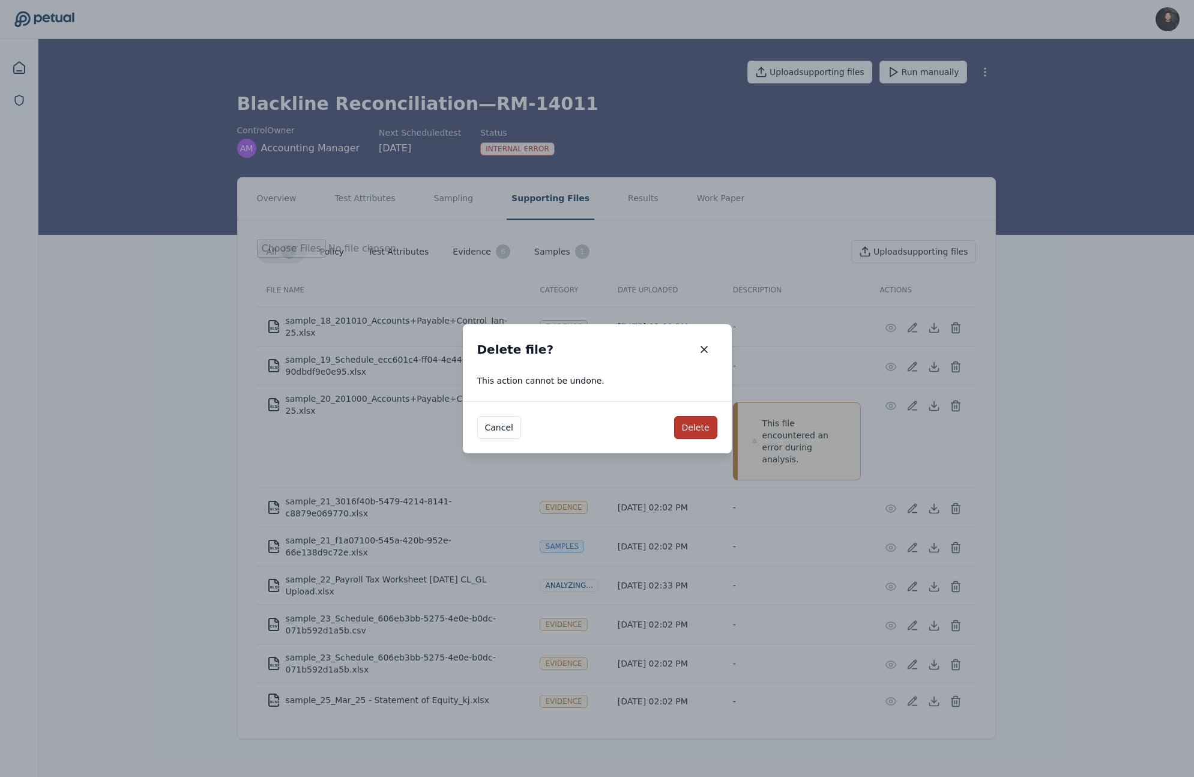
click at [698, 423] on button "Delete" at bounding box center [695, 427] width 43 height 23
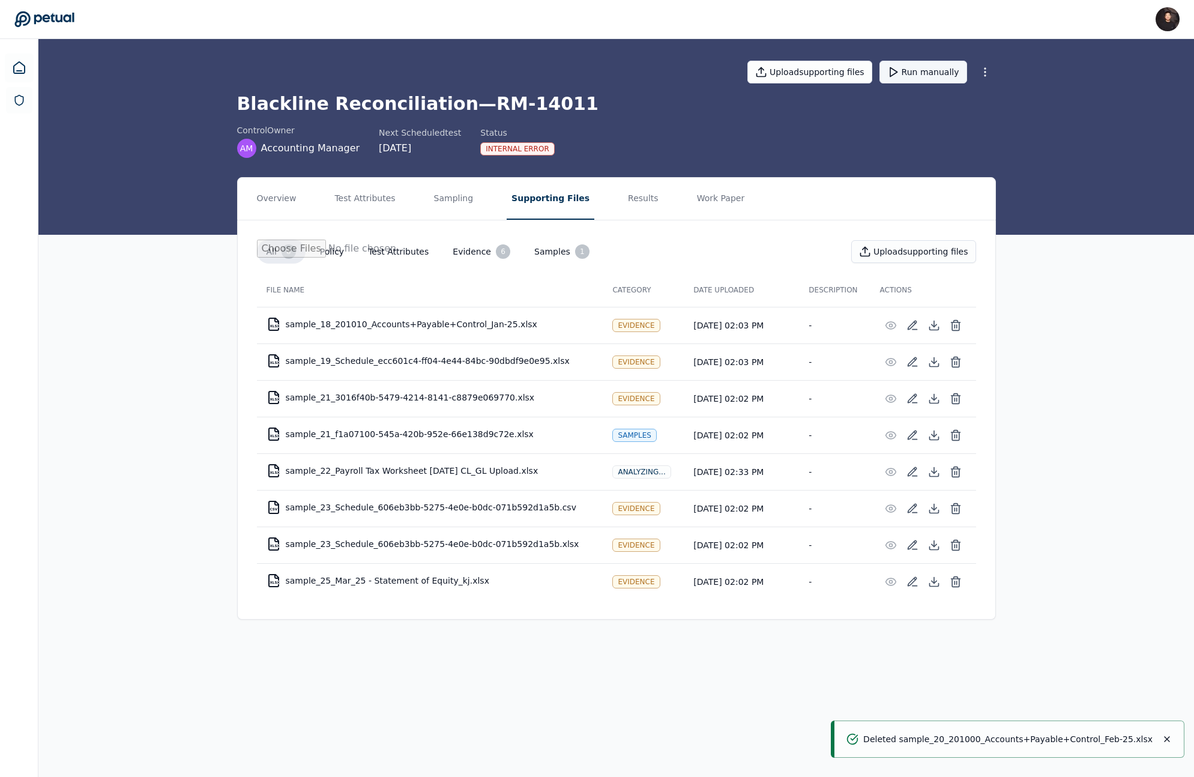
click at [927, 77] on button "Run manually" at bounding box center [924, 72] width 88 height 23
click at [623, 201] on button "Results" at bounding box center [643, 199] width 40 height 42
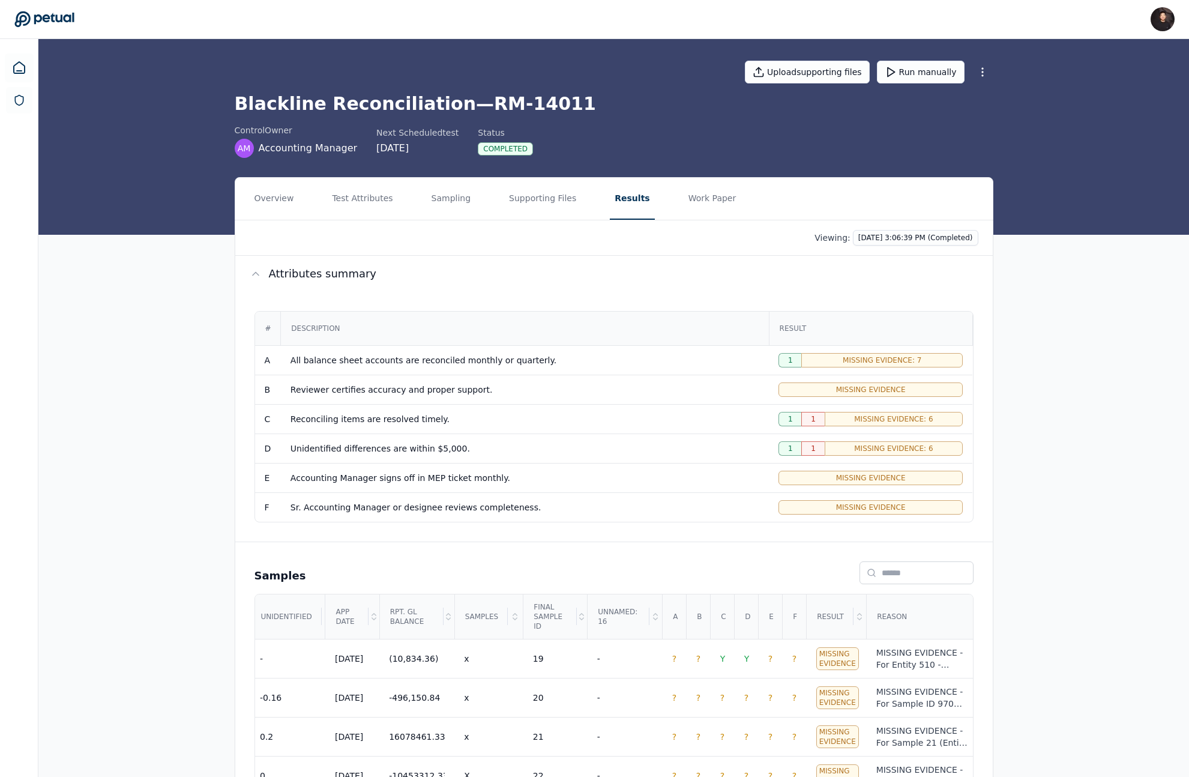
click at [889, 360] on span "Missing Evidence: 7" at bounding box center [882, 360] width 79 height 10
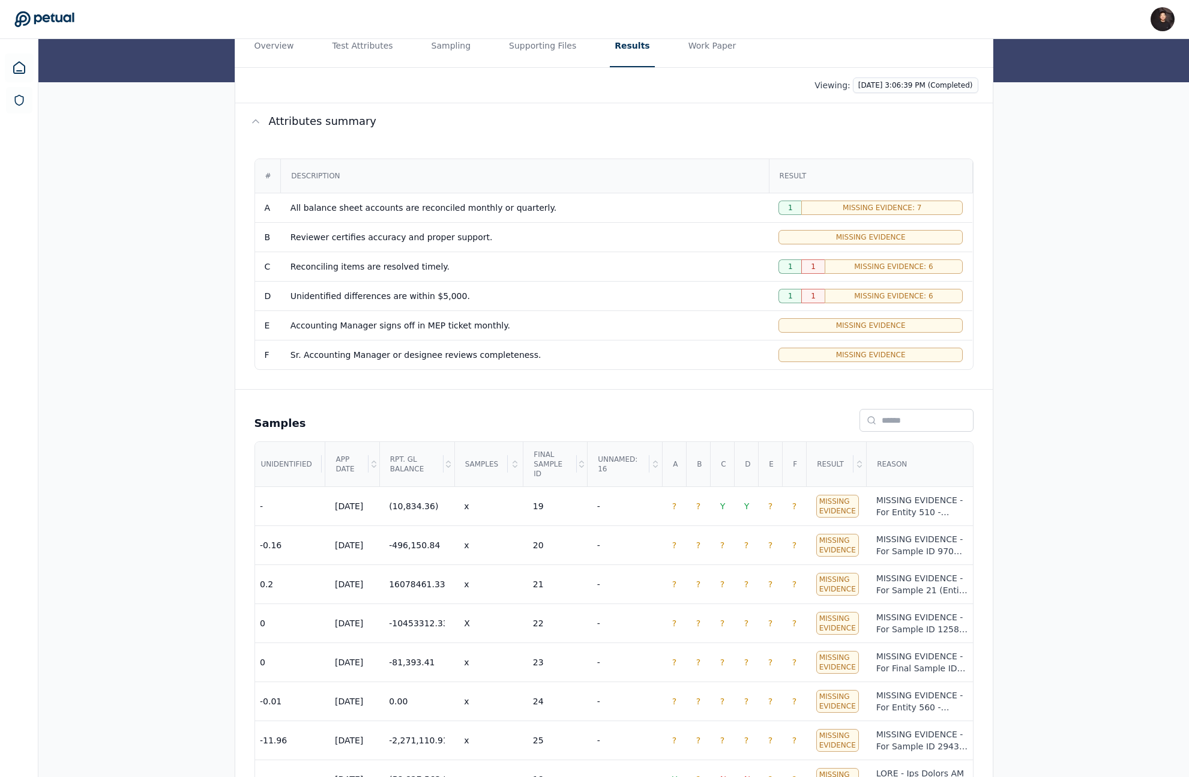
scroll to position [190, 0]
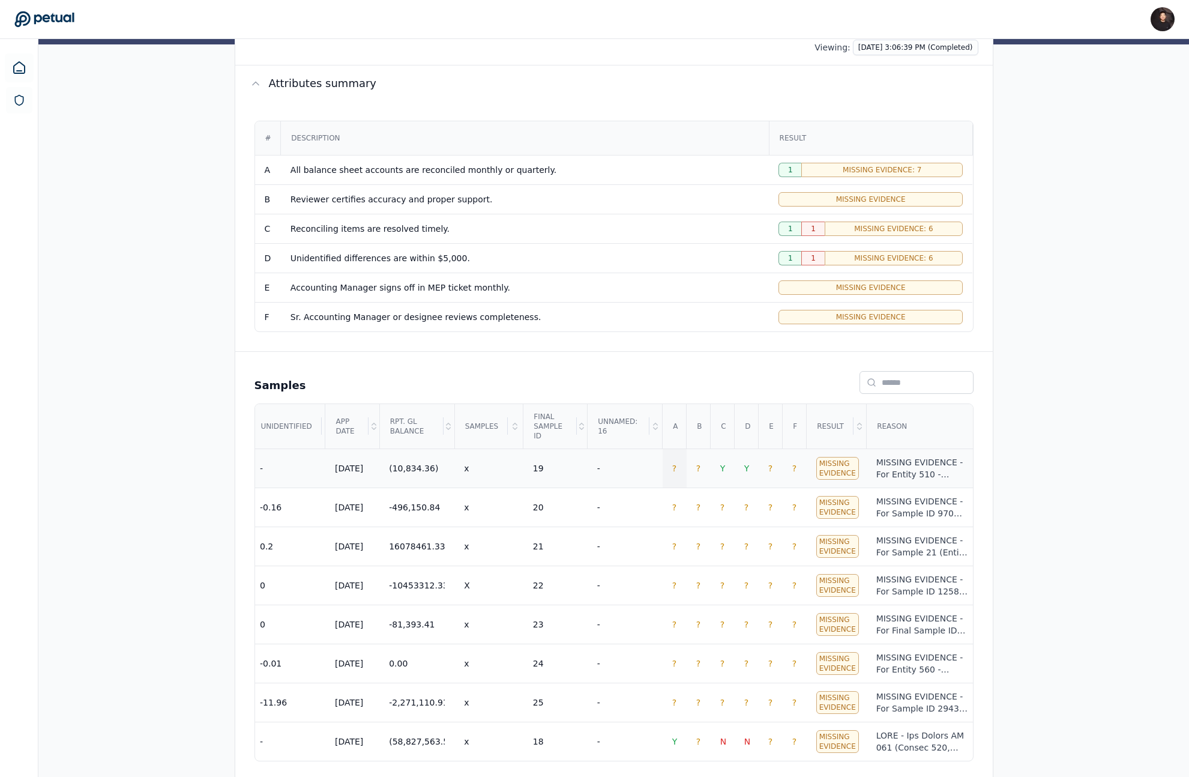
click at [680, 470] on td "?" at bounding box center [675, 467] width 24 height 39
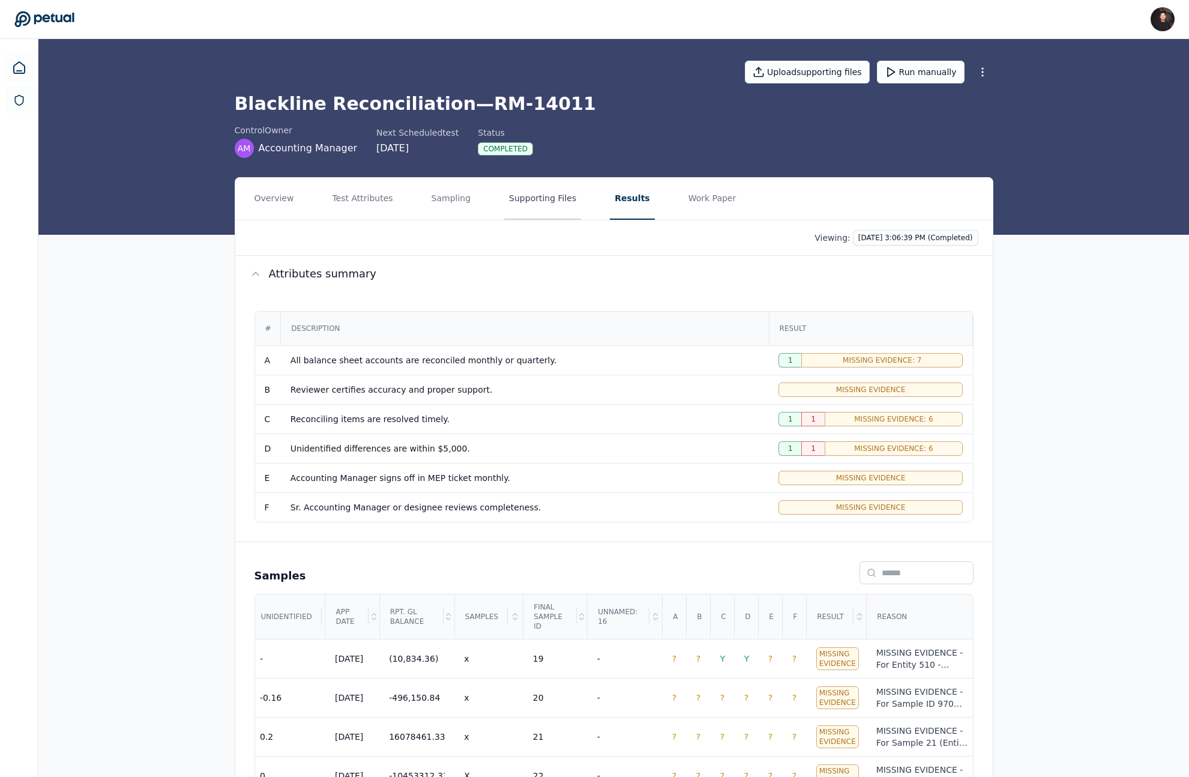
click at [517, 192] on button "Supporting Files" at bounding box center [542, 199] width 77 height 42
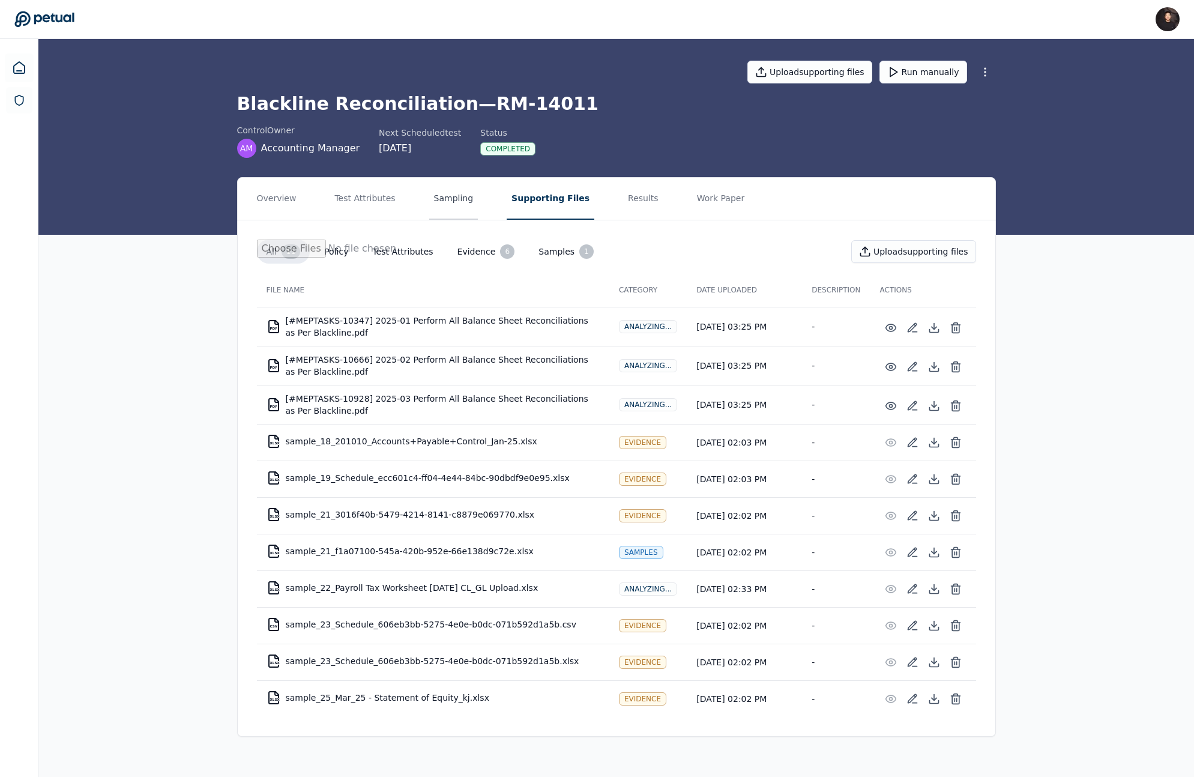
click at [445, 201] on button "Sampling" at bounding box center [453, 199] width 49 height 42
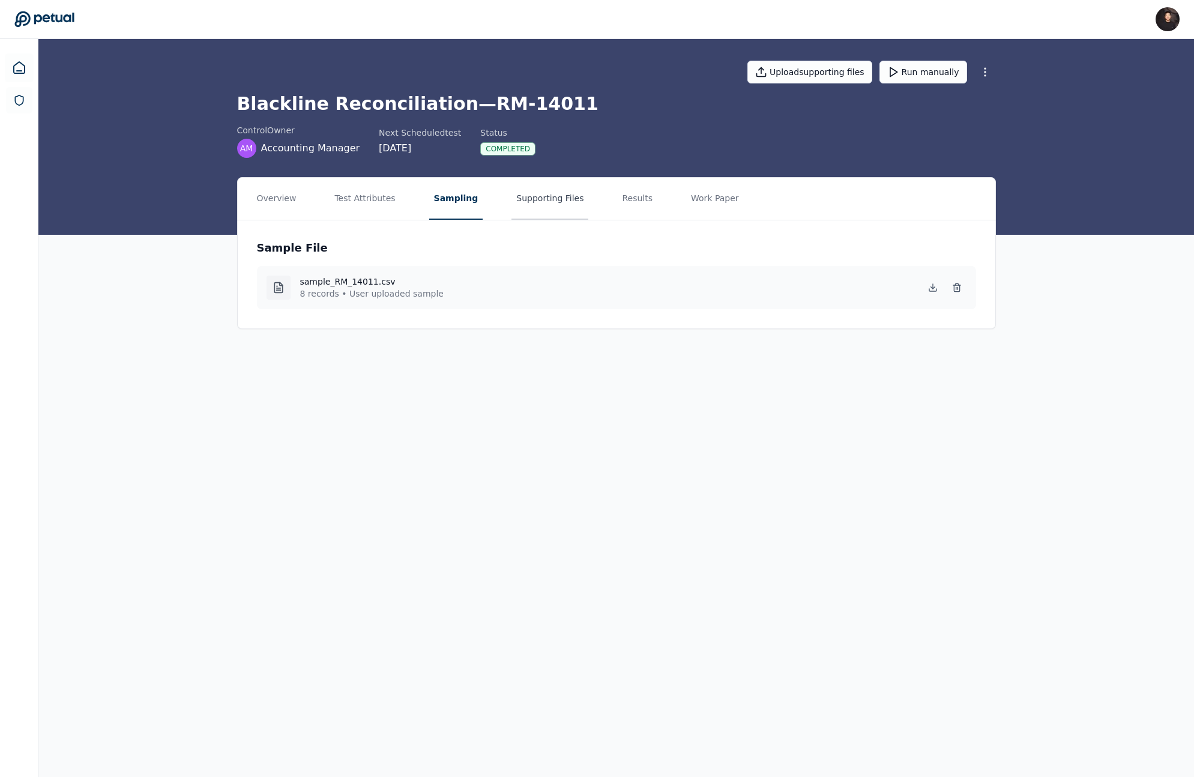
click at [532, 195] on button "Supporting Files" at bounding box center [550, 199] width 77 height 42
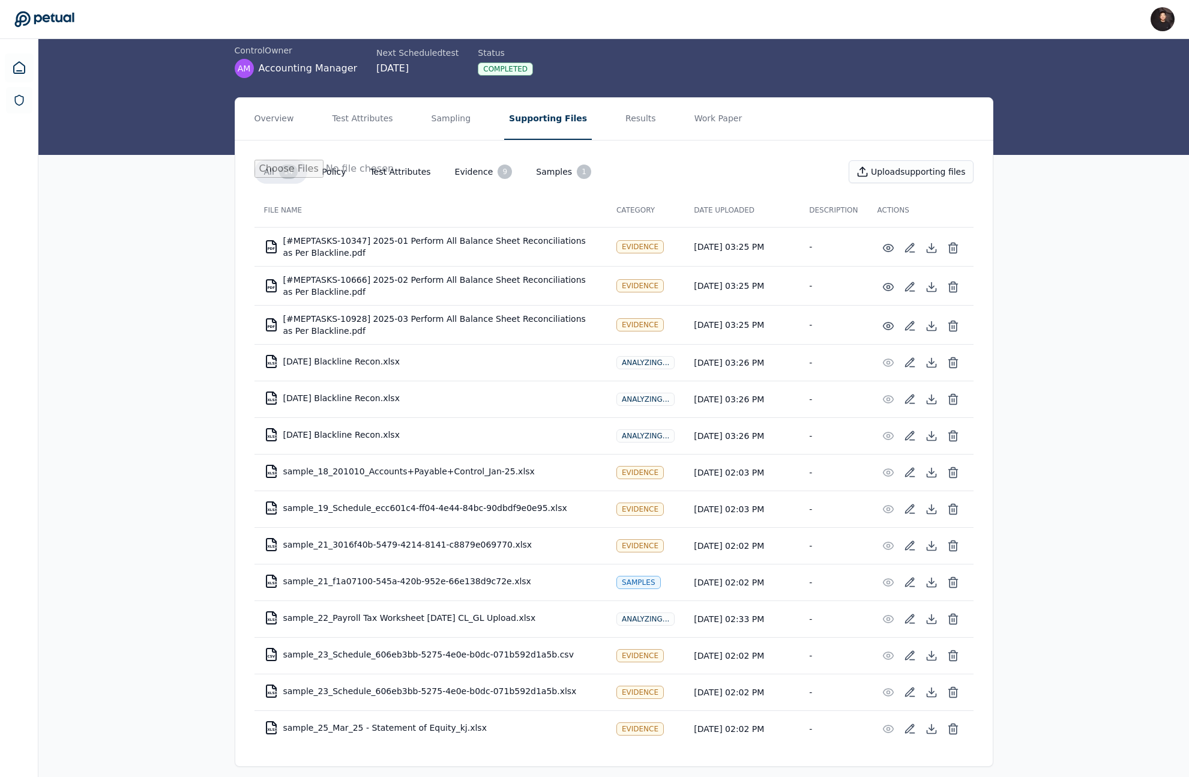
scroll to position [89, 0]
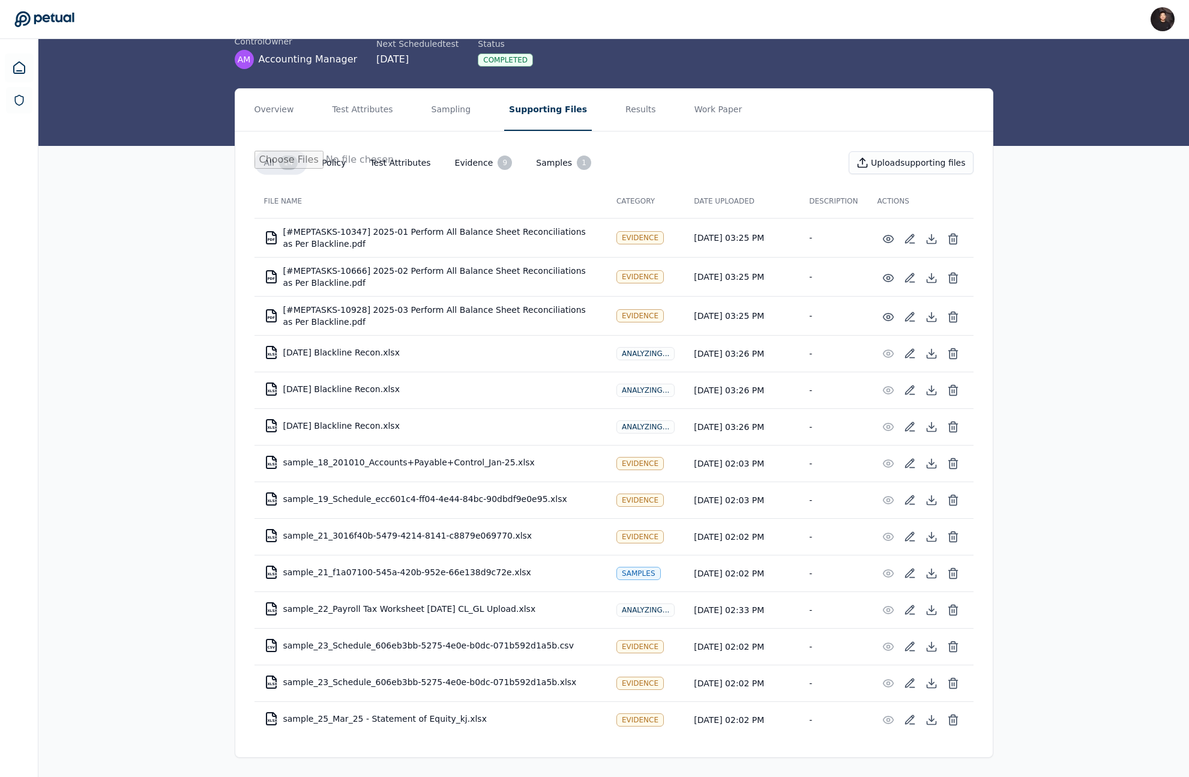
click at [1003, 292] on div "Overview Test Attributes Sampling Supporting Files Results Work Paper All 14 Po…" at bounding box center [613, 432] width 1151 height 689
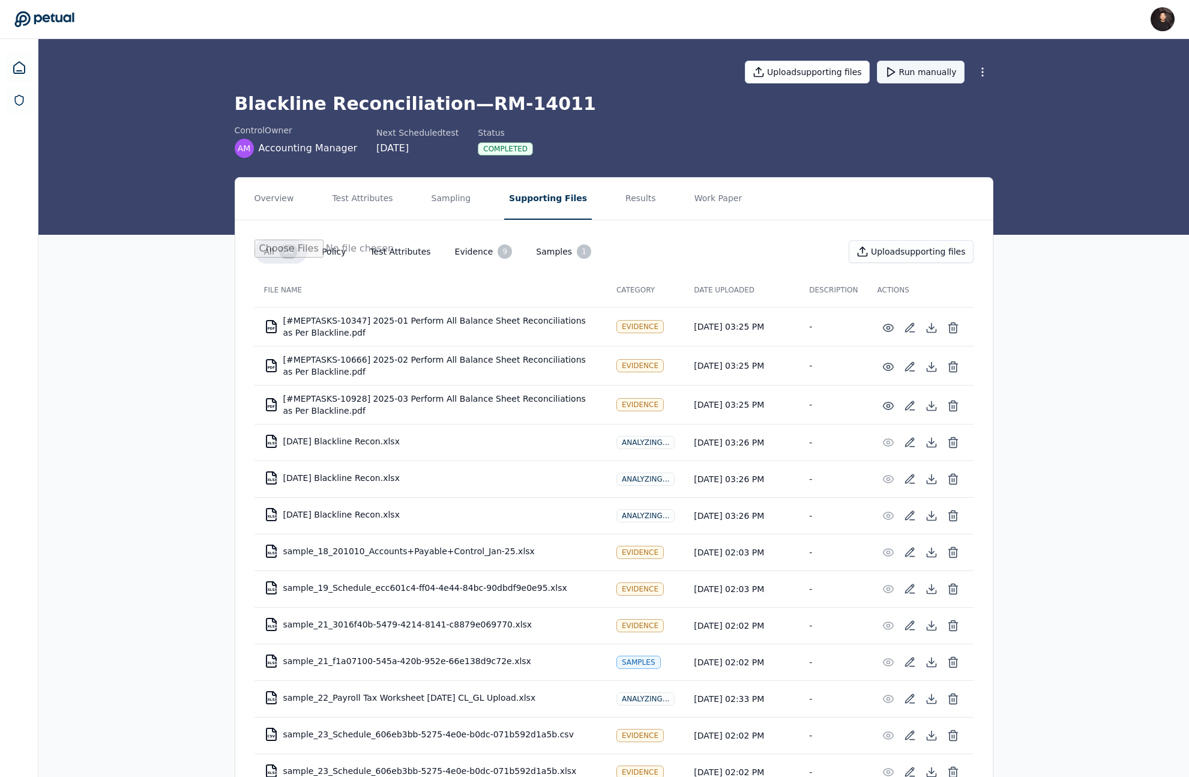
click at [919, 74] on button "Run manually" at bounding box center [921, 72] width 88 height 23
click at [692, 118] on div "Blackline Reconciliation — RM-14011 control Owner AM Accounting Manager Next Sc…" at bounding box center [614, 125] width 759 height 65
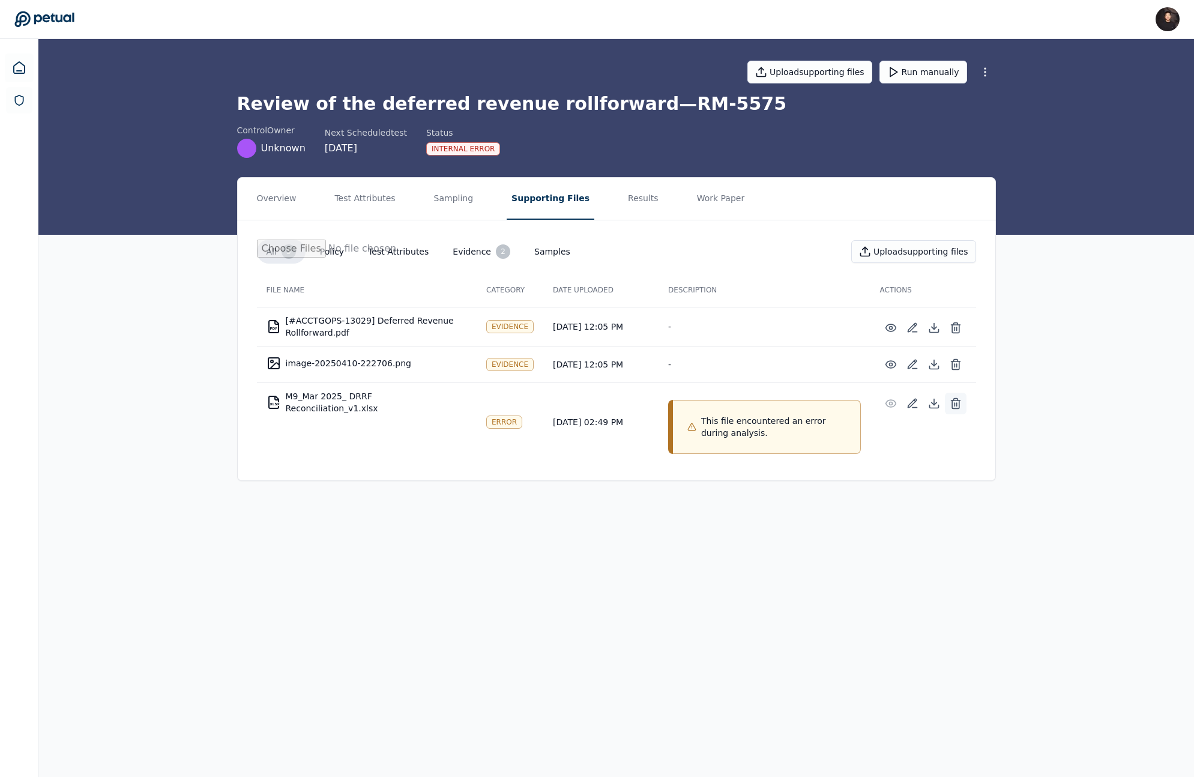
click at [960, 401] on icon at bounding box center [956, 403] width 12 height 12
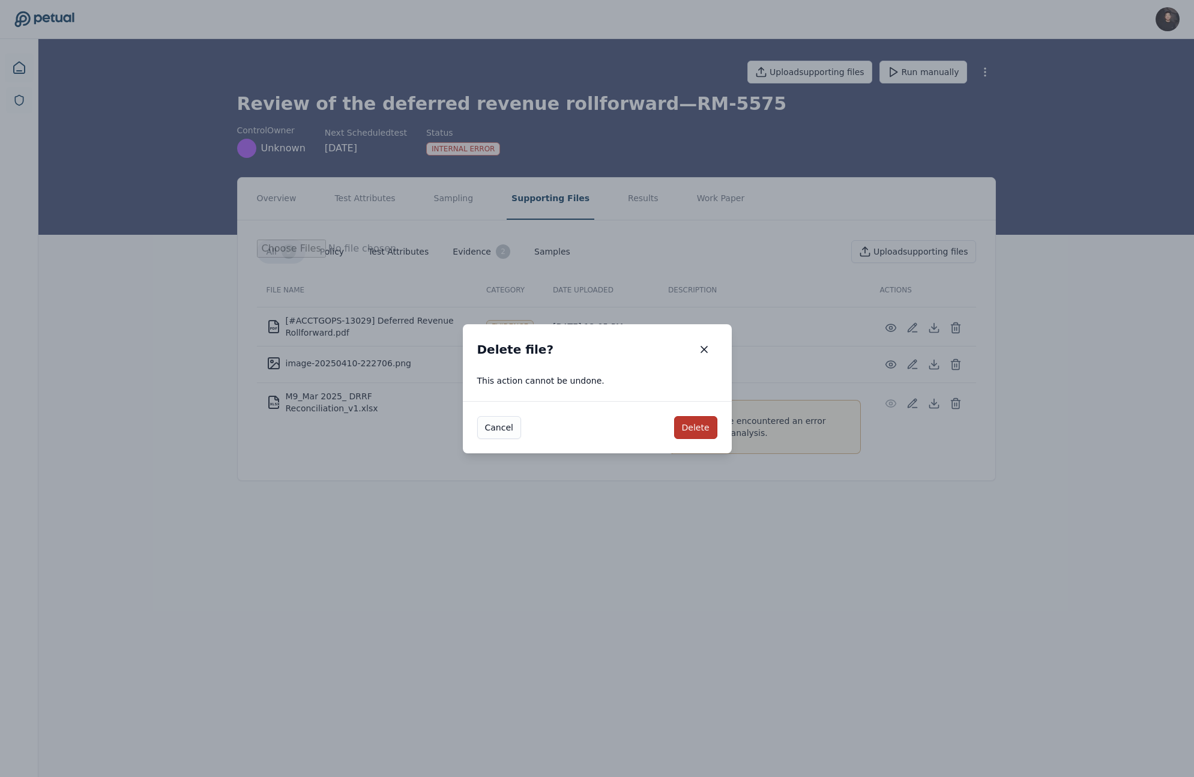
click at [695, 425] on button "Delete" at bounding box center [695, 427] width 43 height 23
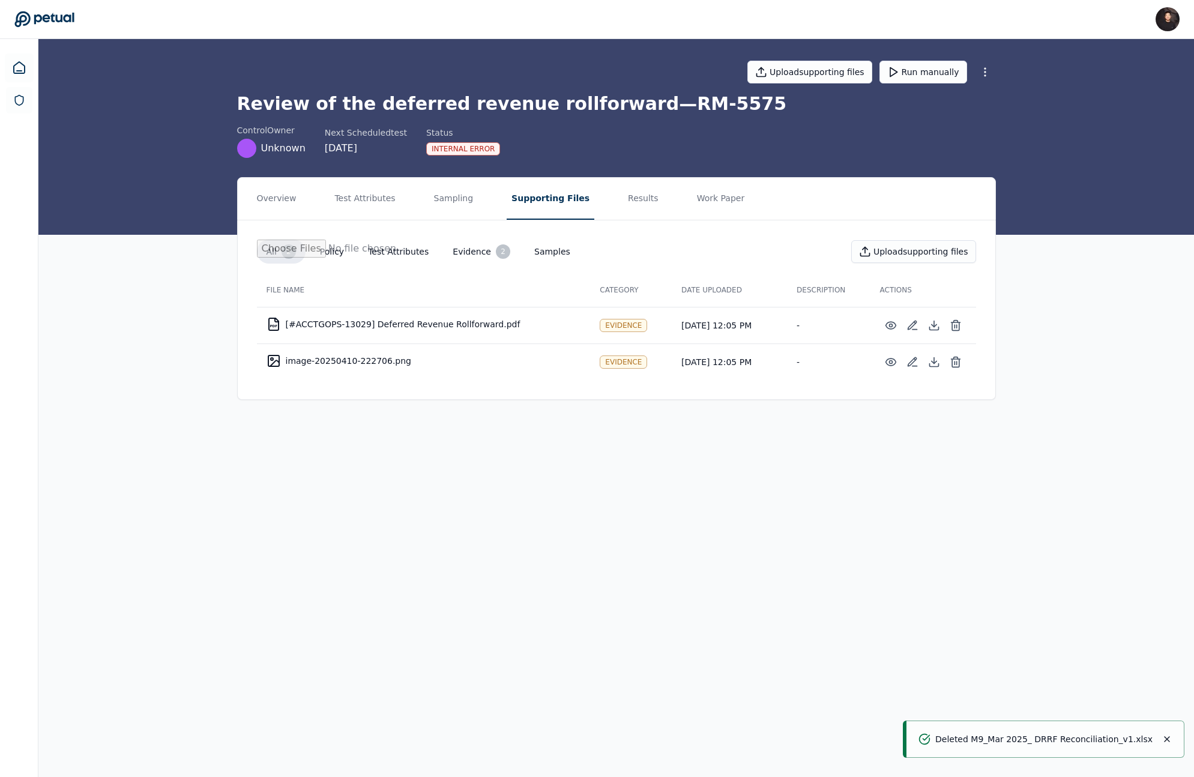
click at [670, 106] on h1 "Review of the deferred revenue rollforward — RM-5575" at bounding box center [616, 104] width 759 height 22
copy h1 "5575"
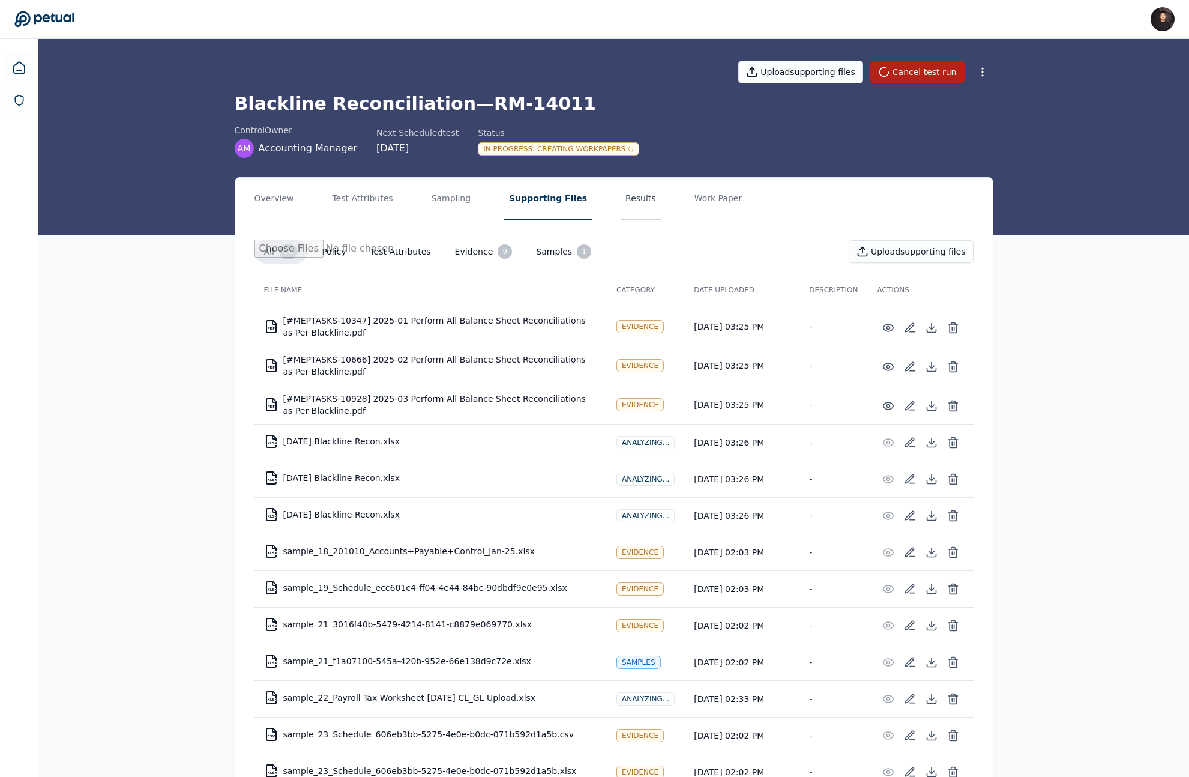
click at [621, 199] on button "Results" at bounding box center [641, 199] width 40 height 42
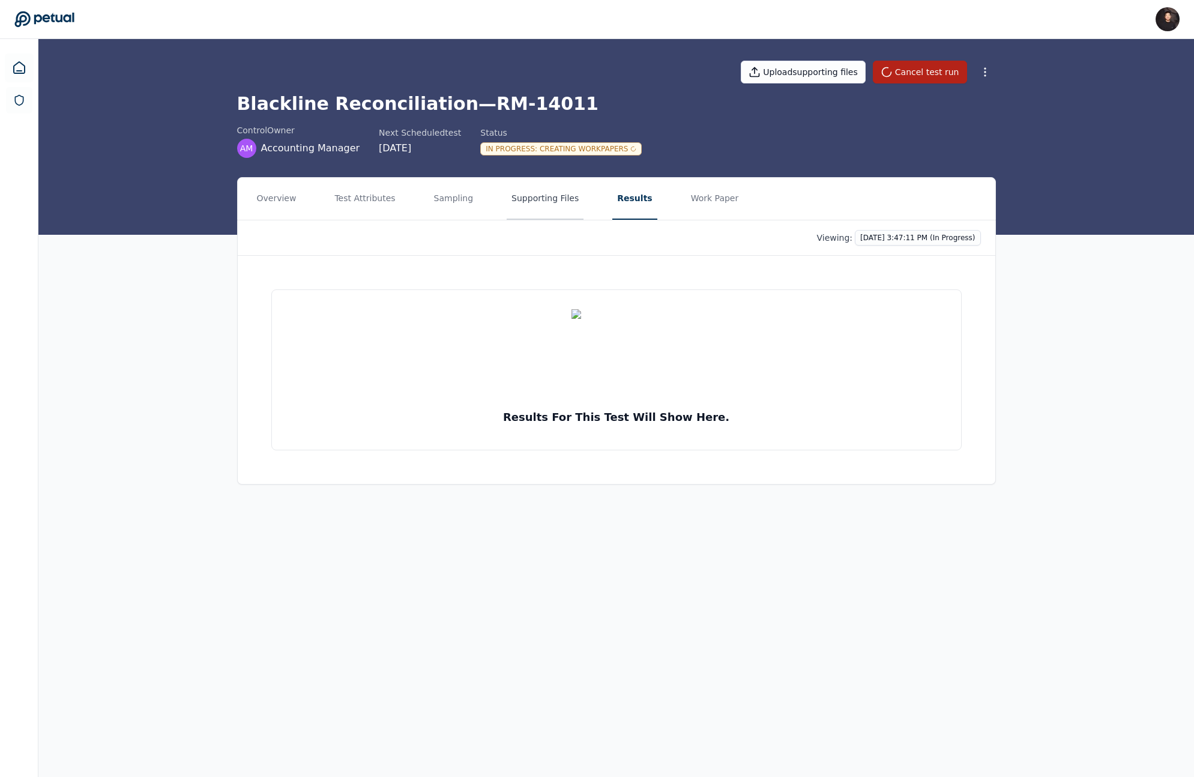
click at [537, 210] on button "Supporting Files" at bounding box center [545, 199] width 77 height 42
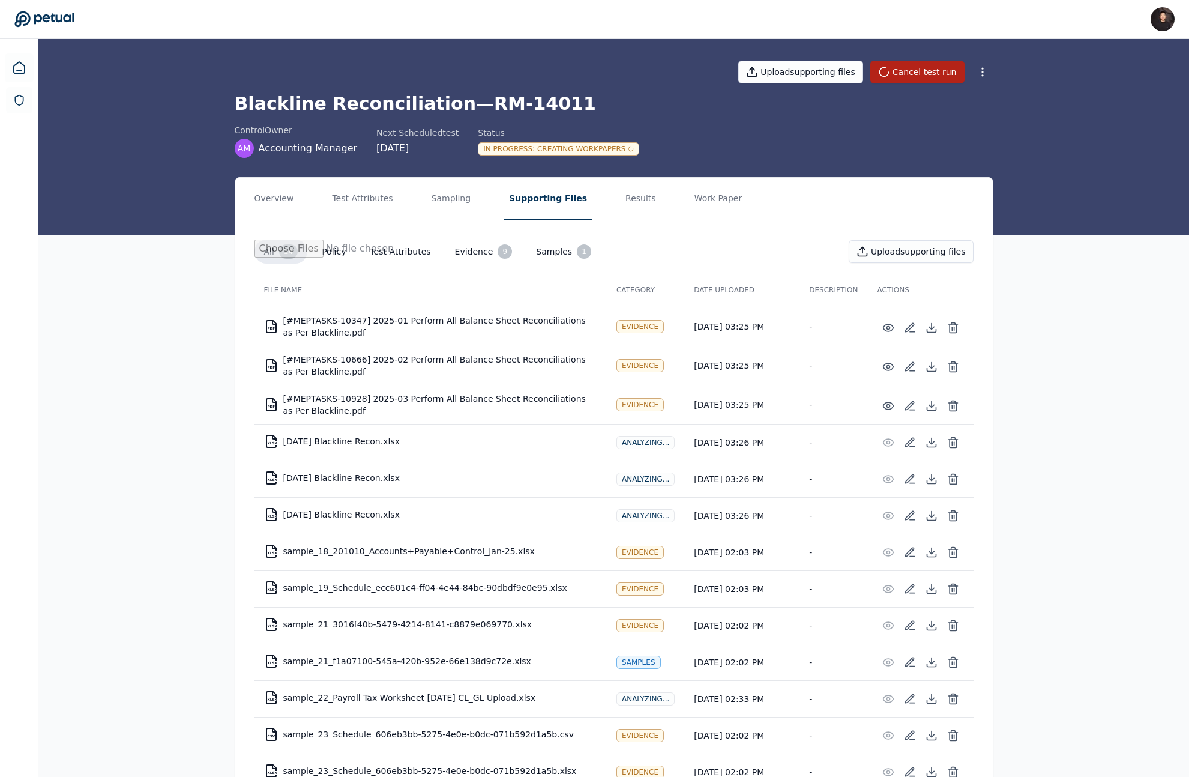
click at [59, 20] on icon at bounding box center [44, 19] width 60 height 17
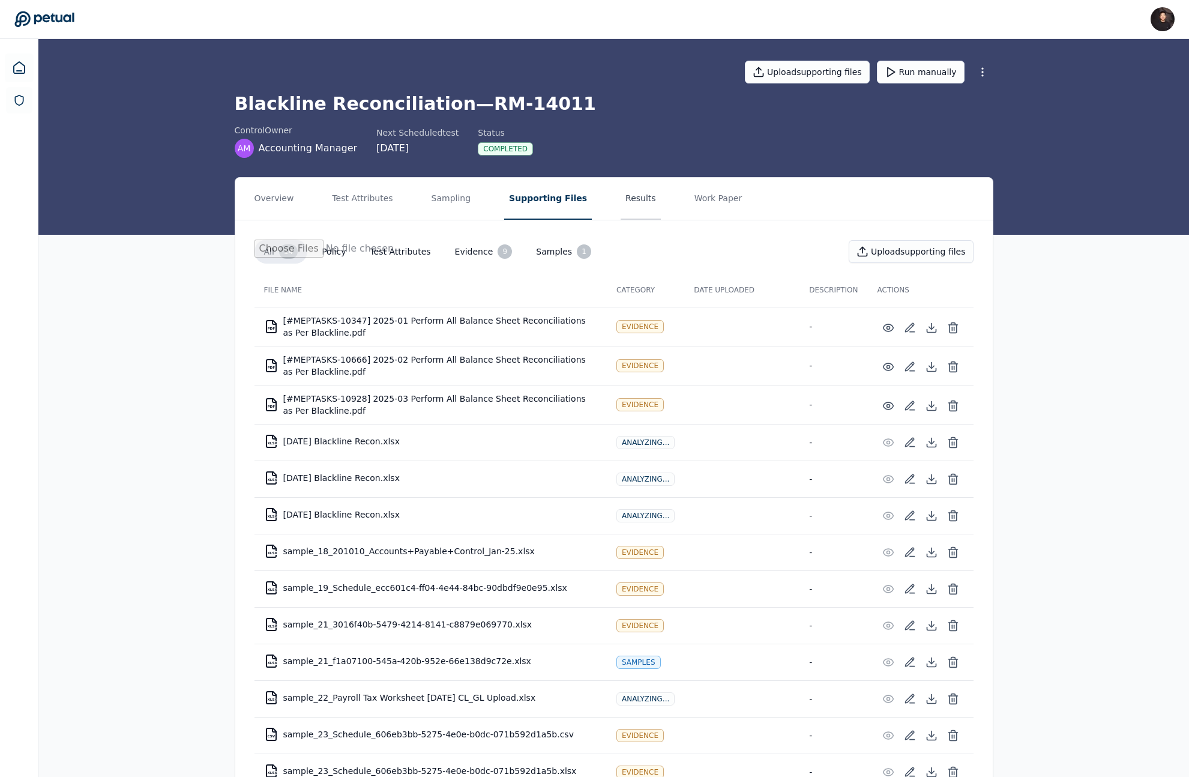
click at [621, 189] on button "Results" at bounding box center [641, 199] width 40 height 42
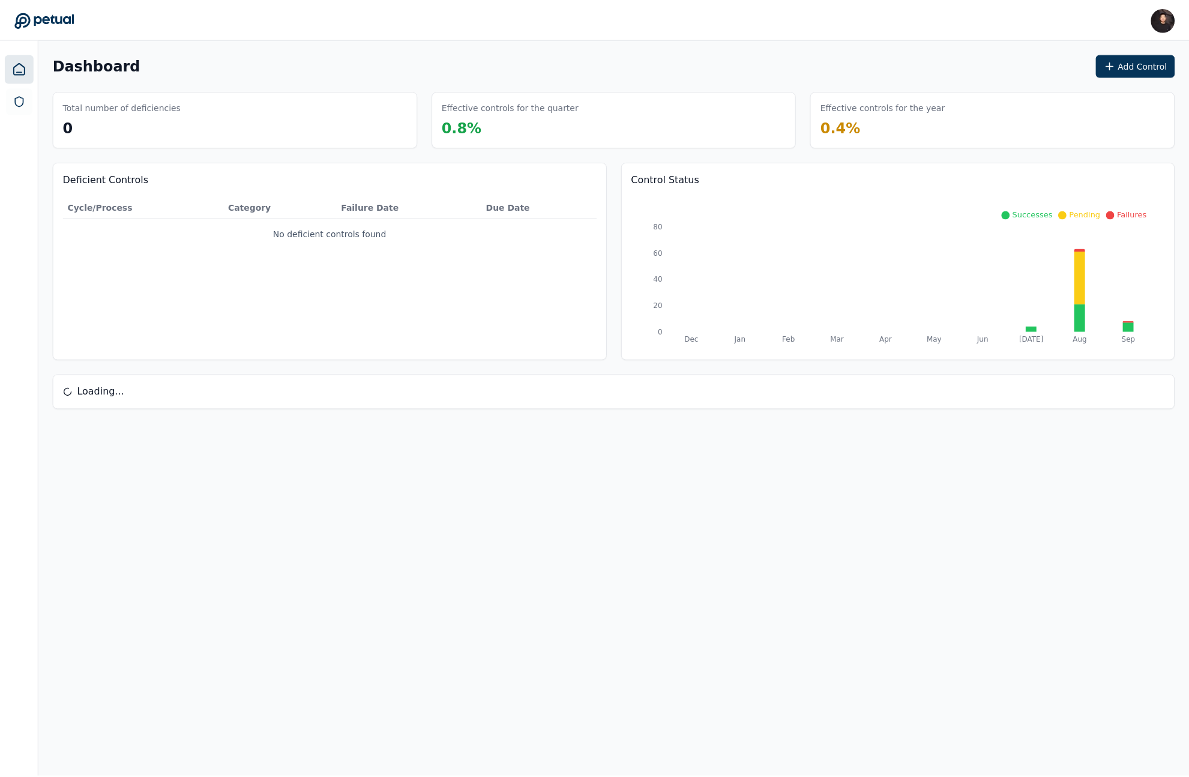
scroll to position [274, 0]
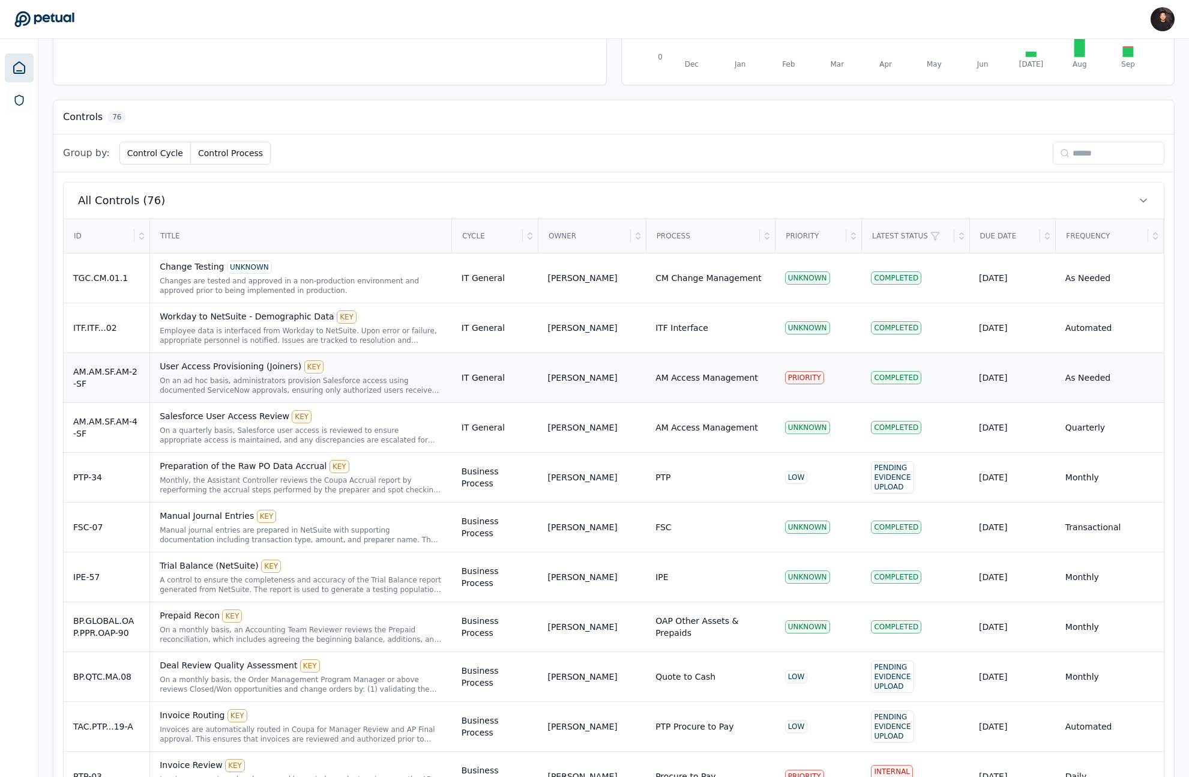
click at [325, 375] on div "User Access Provisioning (Joiners) KEY On an ad hoc basis, administrators provi…" at bounding box center [301, 377] width 283 height 35
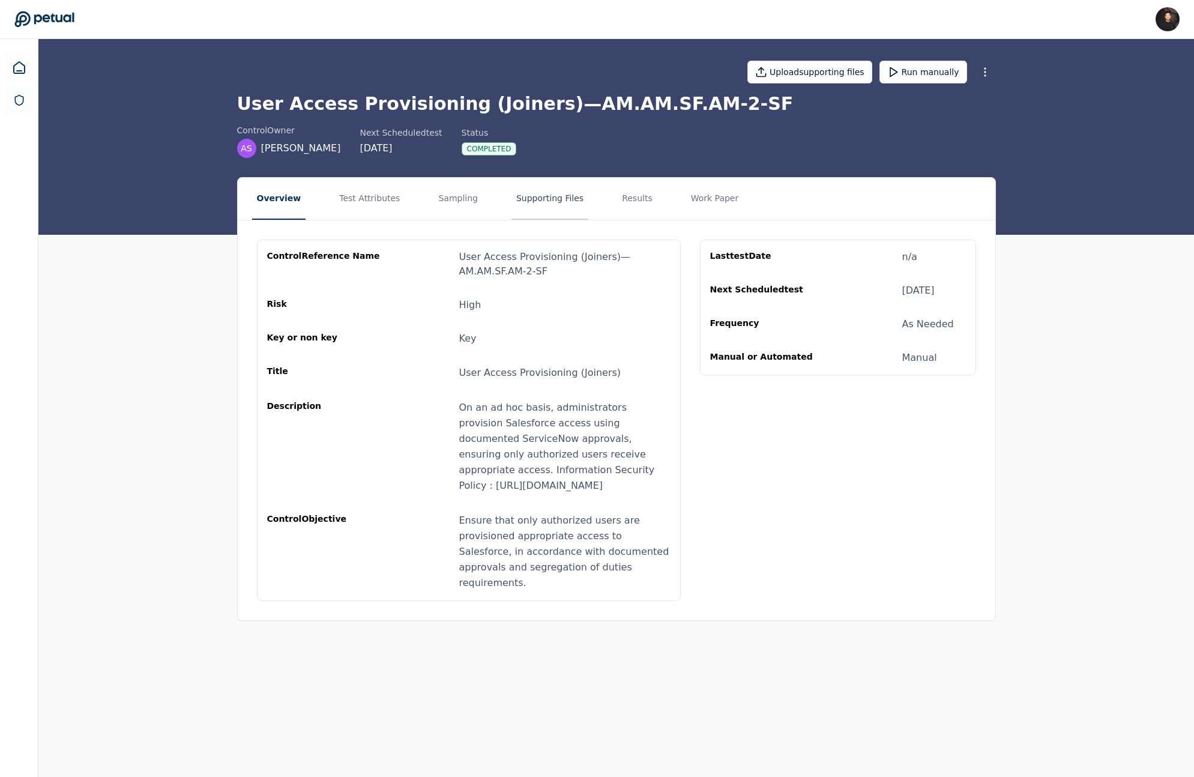
click at [514, 199] on button "Supporting Files" at bounding box center [550, 199] width 77 height 42
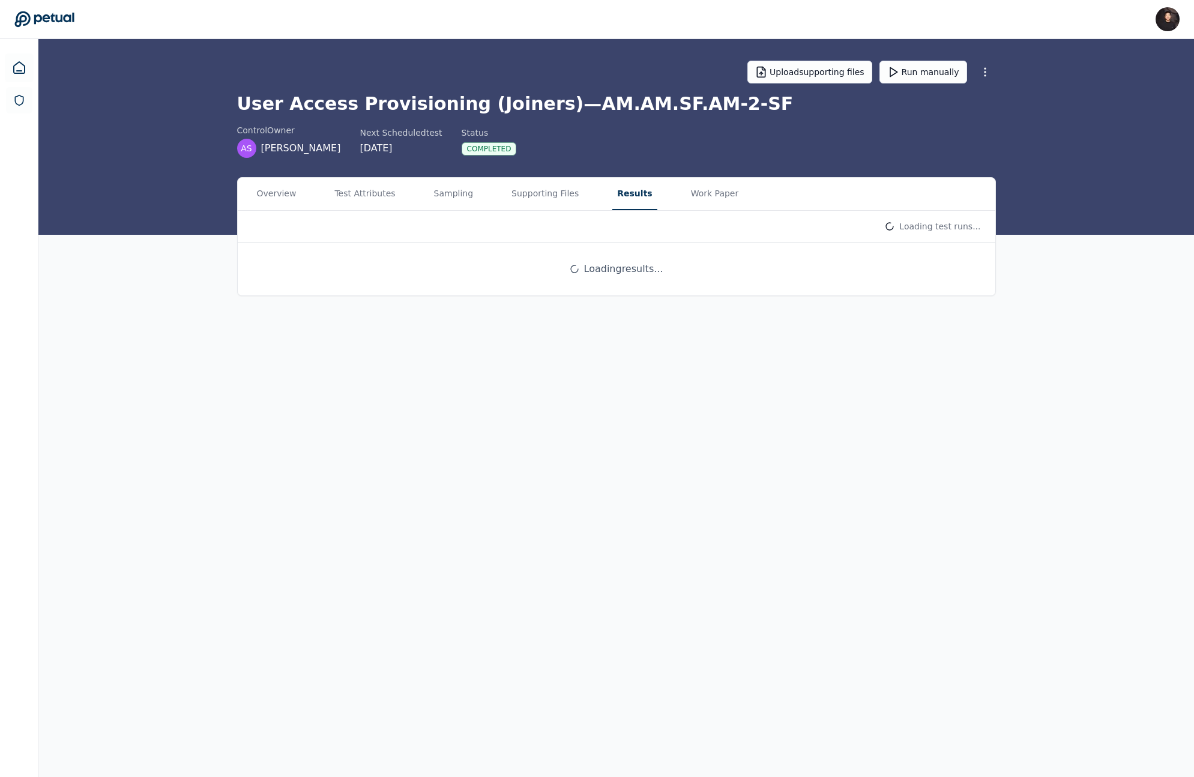
click at [625, 198] on button "Results" at bounding box center [634, 194] width 44 height 32
